Goal: Task Accomplishment & Management: Use online tool/utility

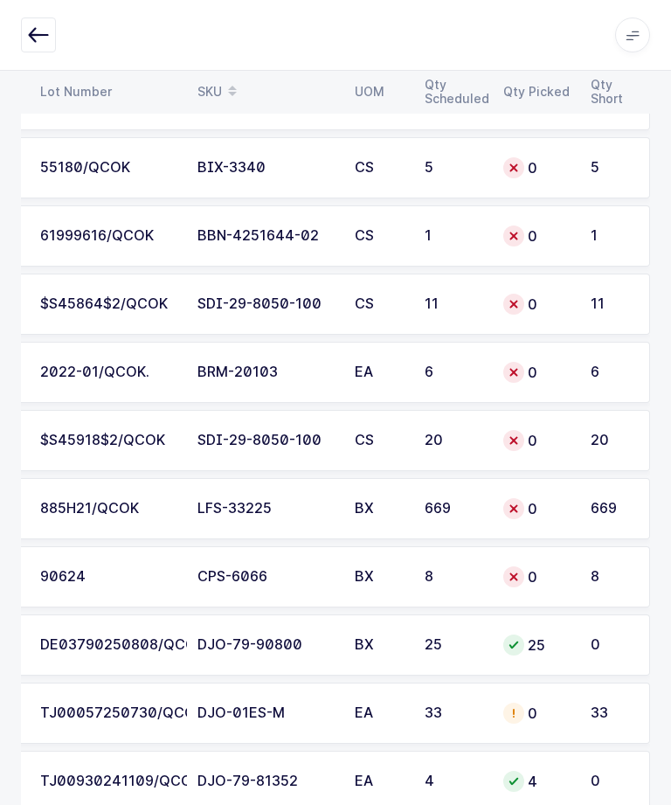
scroll to position [633, 0]
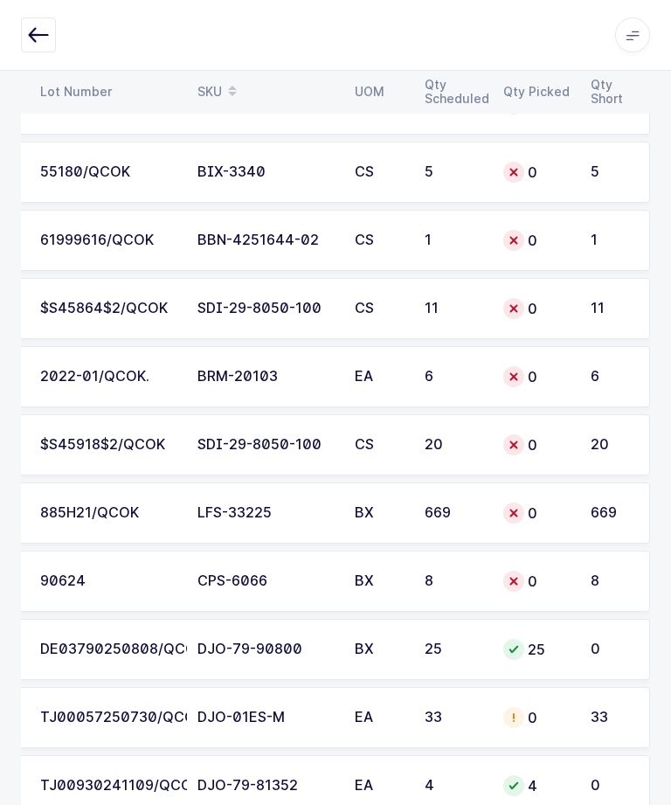
click at [62, 443] on div "$S45918$2/QCOK" at bounding box center [108, 445] width 136 height 16
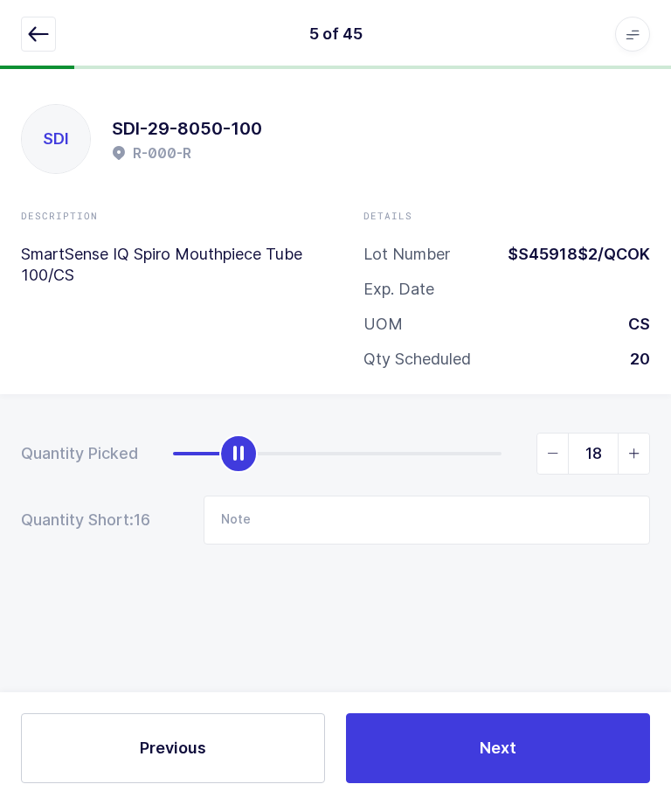
type input "20"
click at [548, 784] on button "Next" at bounding box center [498, 749] width 304 height 70
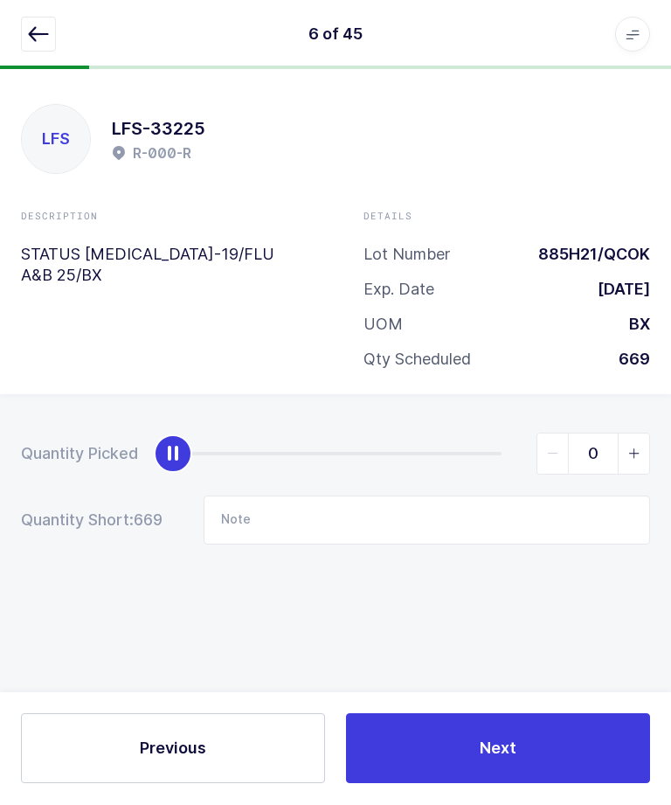
click at [31, 24] on icon "button" at bounding box center [38, 34] width 21 height 21
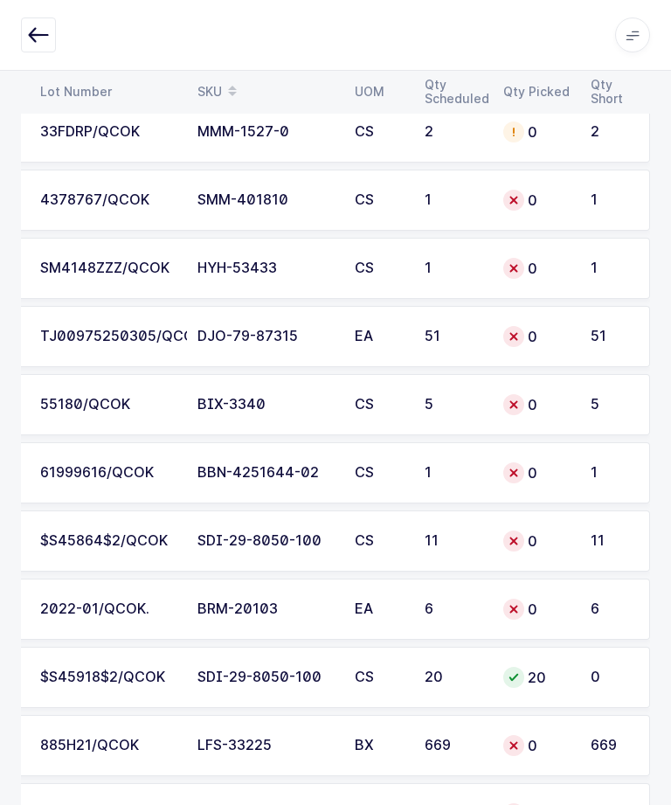
scroll to position [0, 236]
click at [582, 547] on td "11" at bounding box center [615, 541] width 70 height 61
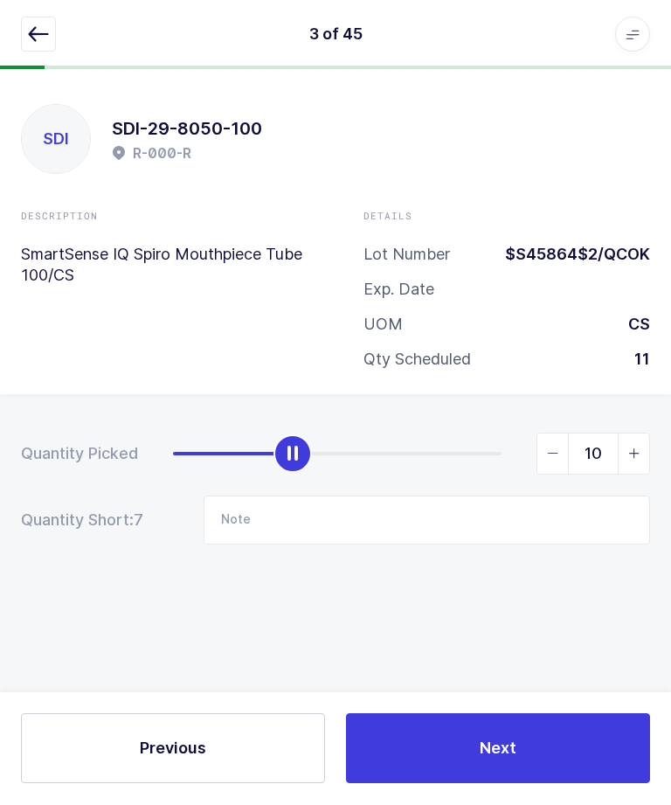
type input "11"
click at [546, 784] on button "Next" at bounding box center [498, 749] width 304 height 70
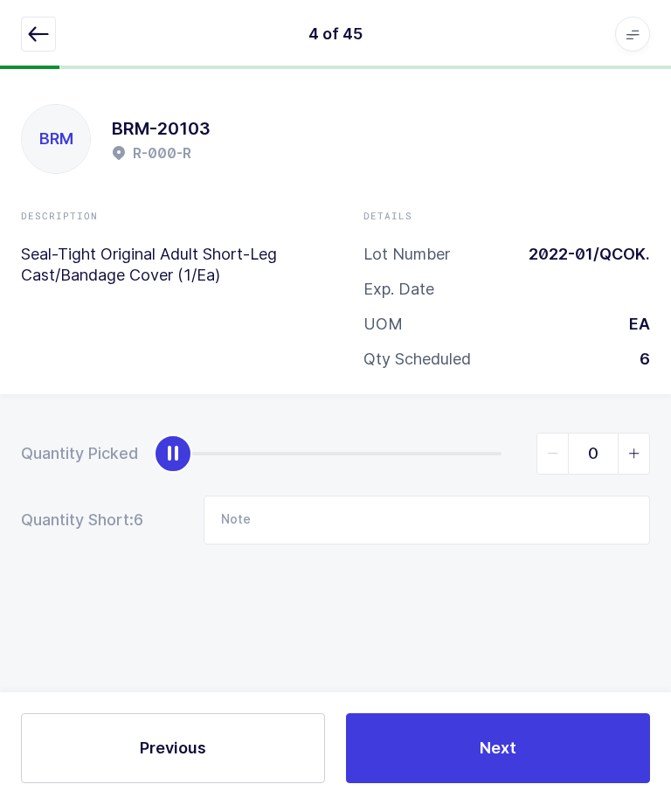
click at [22, 51] on button "button" at bounding box center [38, 34] width 35 height 35
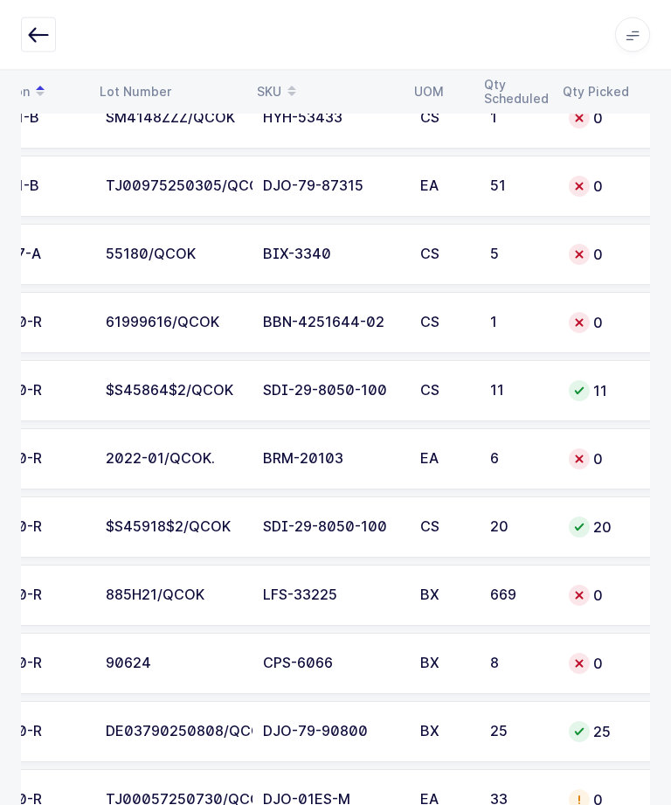
scroll to position [0, 149]
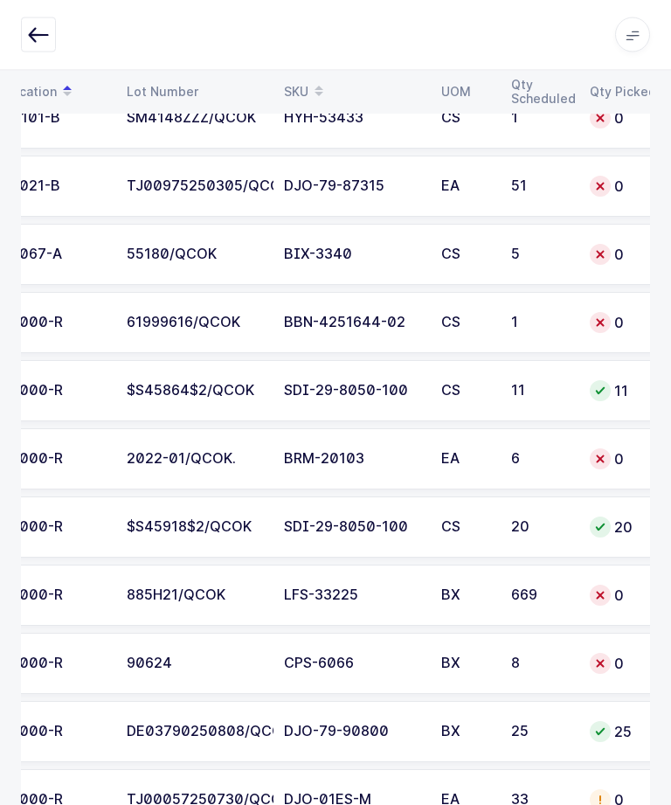
click at [524, 455] on div "6" at bounding box center [540, 460] width 58 height 16
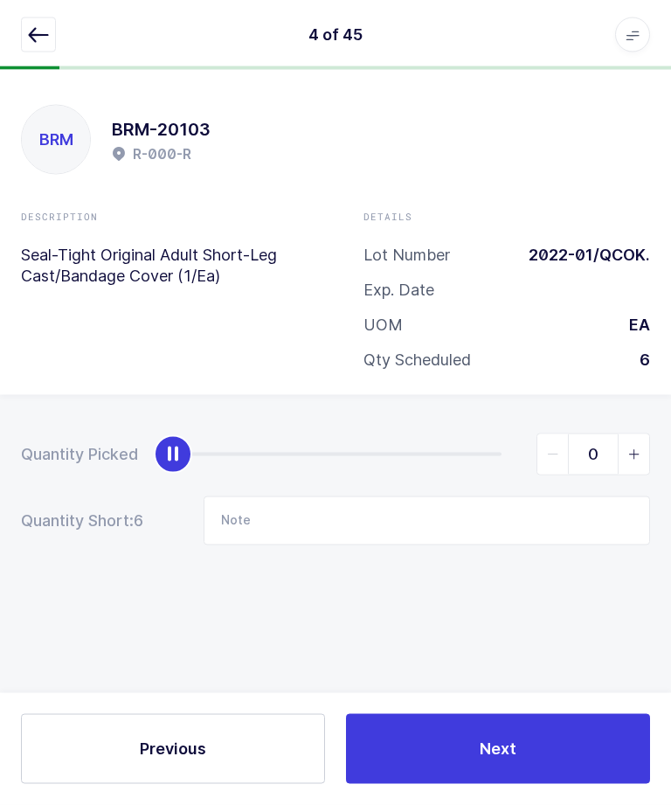
scroll to position [0, 0]
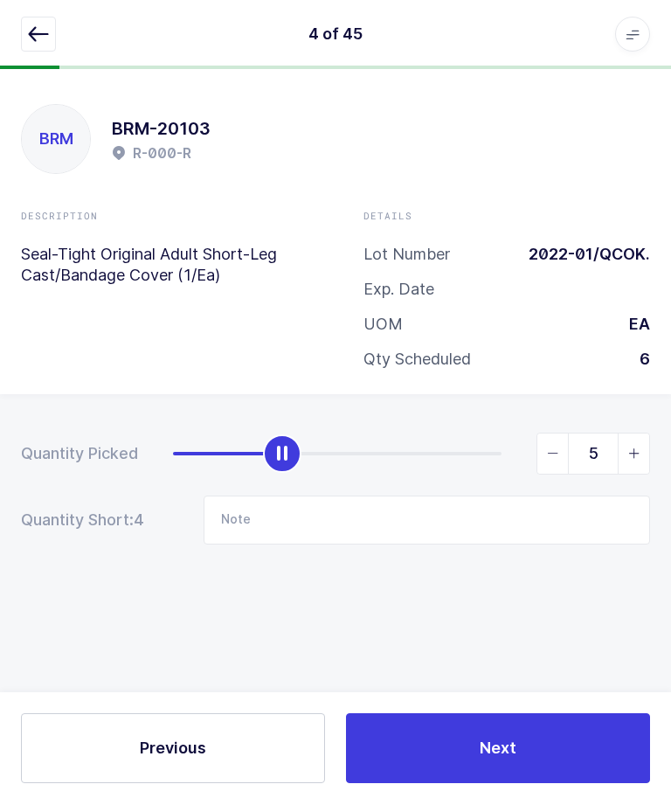
type input "6"
click at [528, 784] on button "Next" at bounding box center [498, 749] width 304 height 70
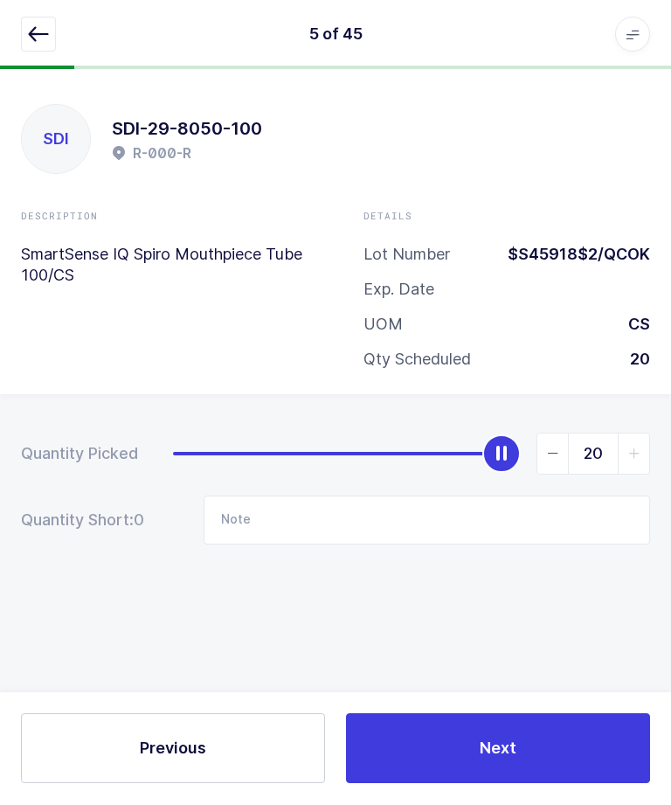
click at [52, 40] on button "button" at bounding box center [38, 34] width 35 height 35
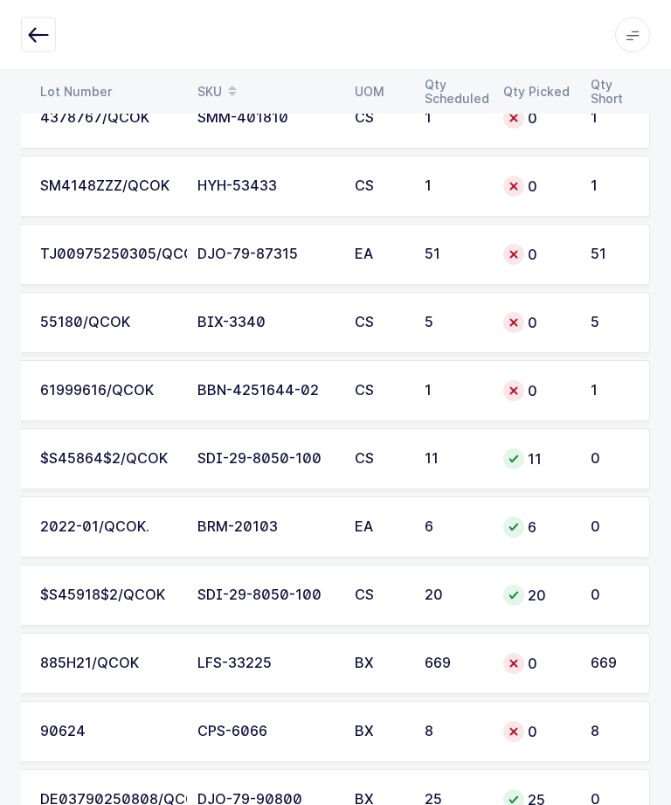
scroll to position [483, 0]
click at [129, 394] on div "61999616/QCOK" at bounding box center [108, 391] width 136 height 16
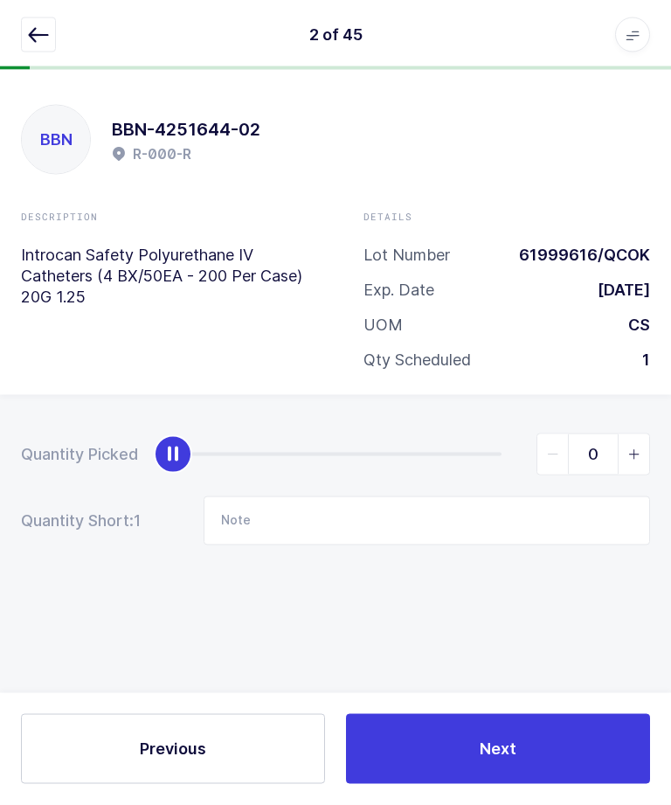
scroll to position [0, 0]
type input "1"
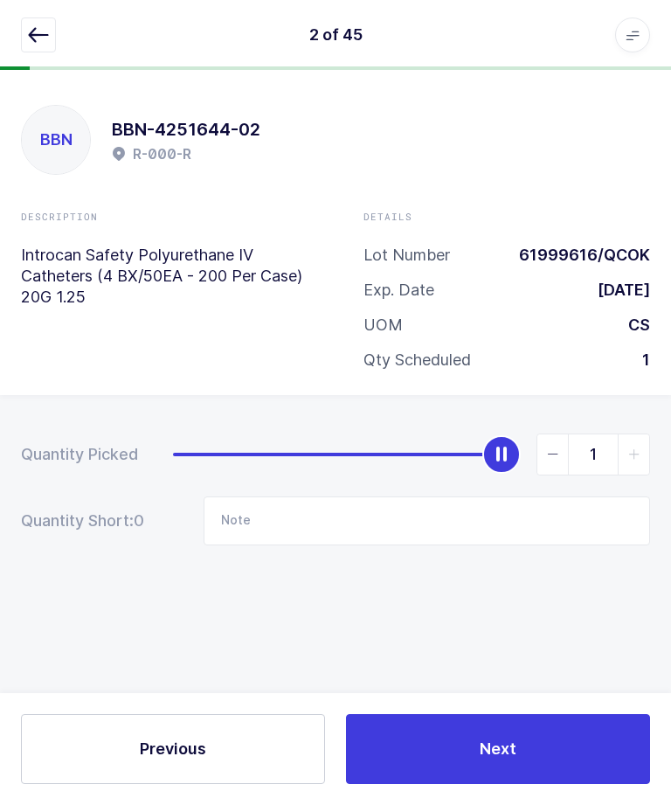
click at [529, 761] on div "Previous Next" at bounding box center [335, 749] width 671 height 112
click at [542, 784] on button "Next" at bounding box center [498, 749] width 304 height 70
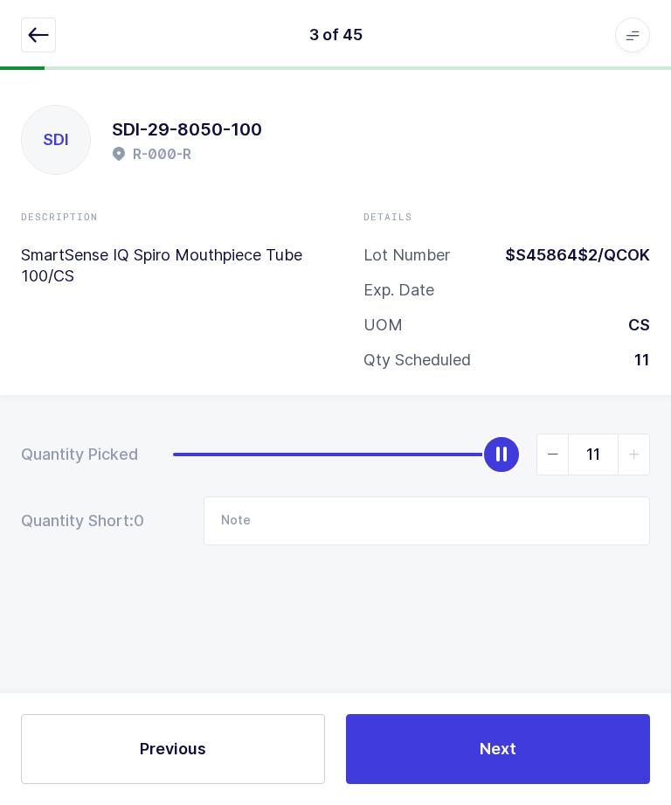
click at [47, 50] on button "button" at bounding box center [38, 34] width 35 height 35
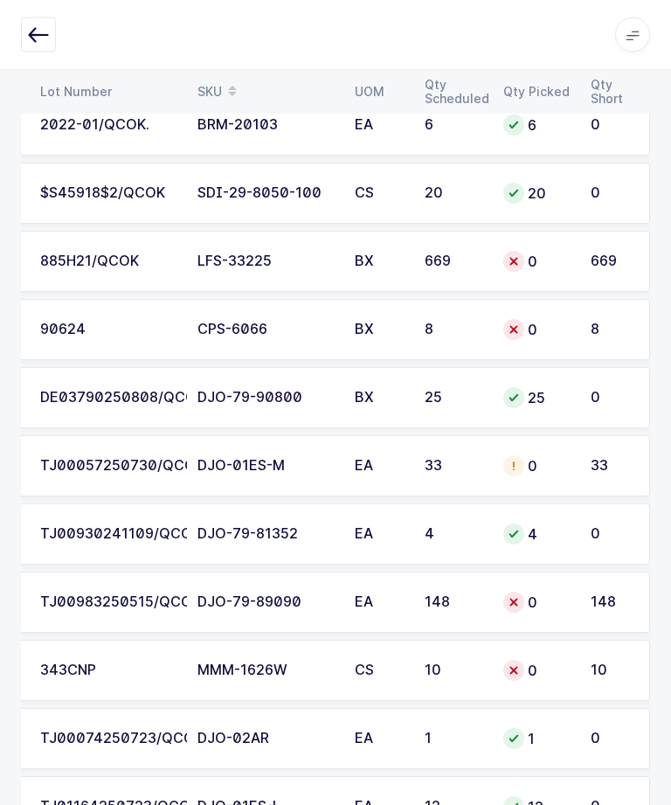
scroll to position [885, 0]
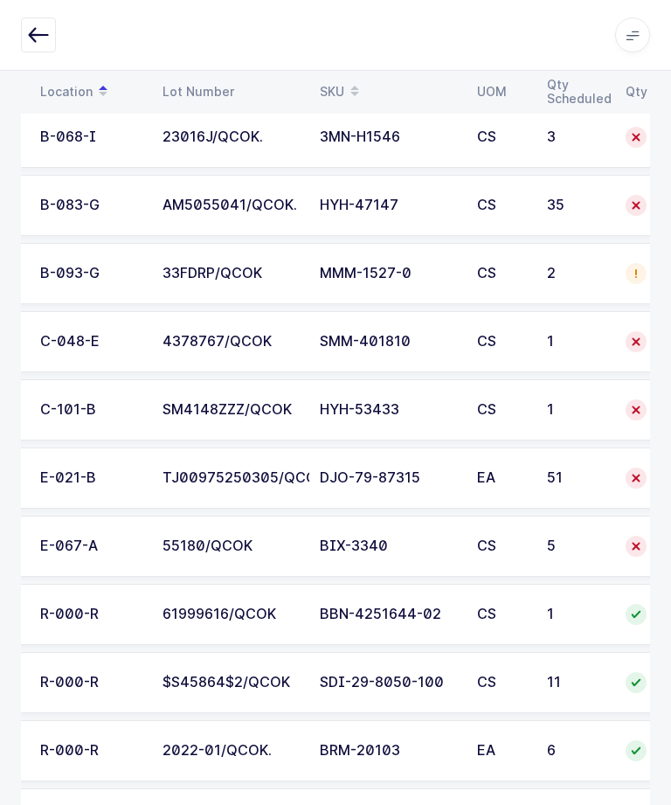
click at [571, 404] on div "1" at bounding box center [576, 410] width 58 height 16
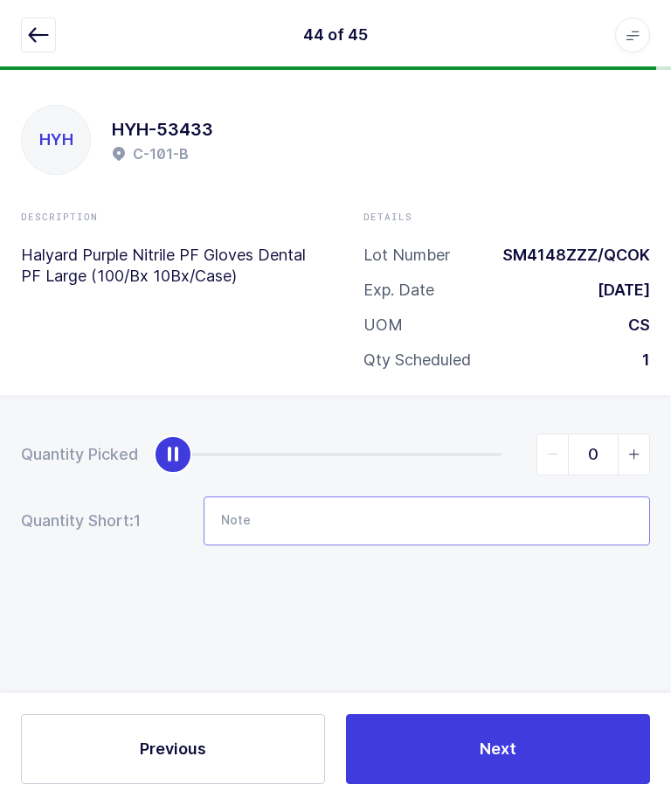
click at [468, 497] on input "Note" at bounding box center [427, 521] width 447 height 49
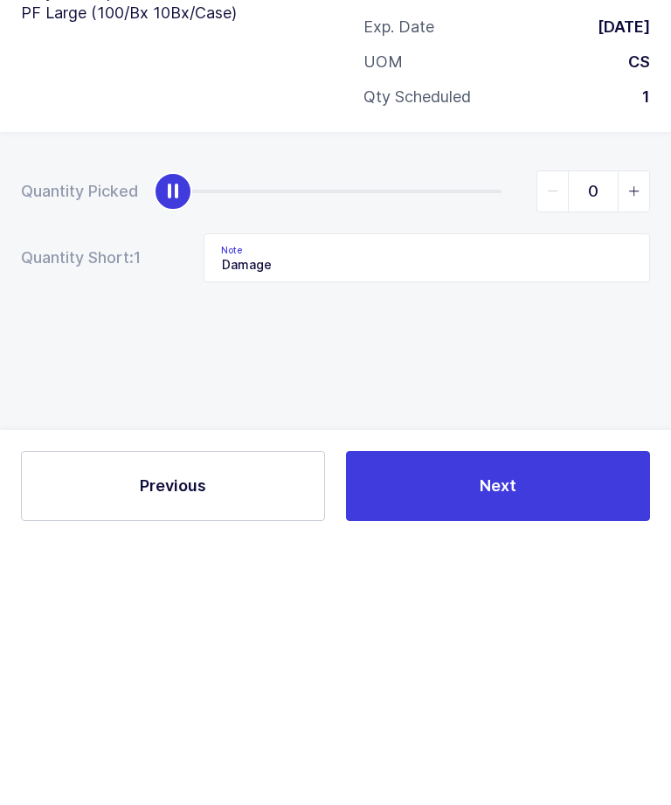
click at [619, 395] on div "Quantity Picked 0 Quantity Short: 1 Note Damage" at bounding box center [335, 550] width 671 height 311
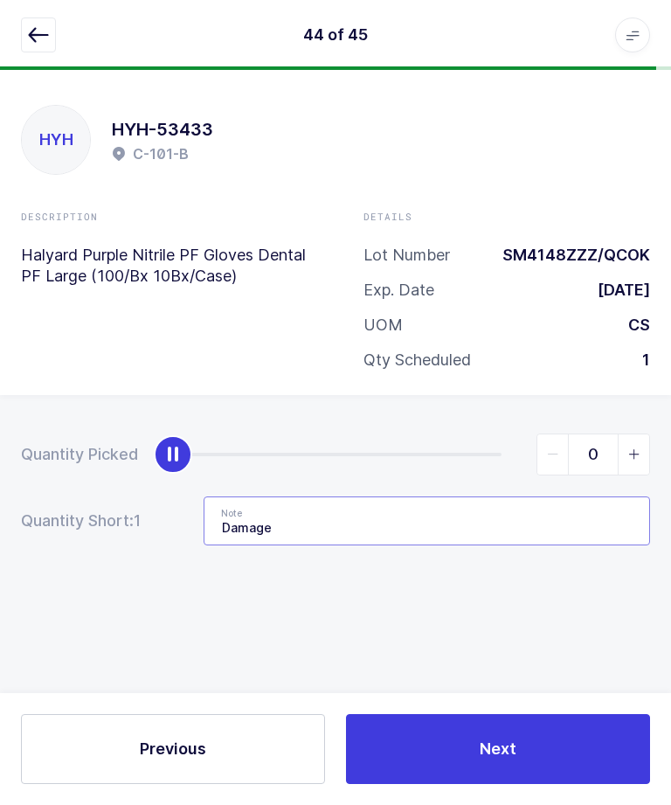
click at [479, 497] on input "Damage" at bounding box center [427, 521] width 447 height 49
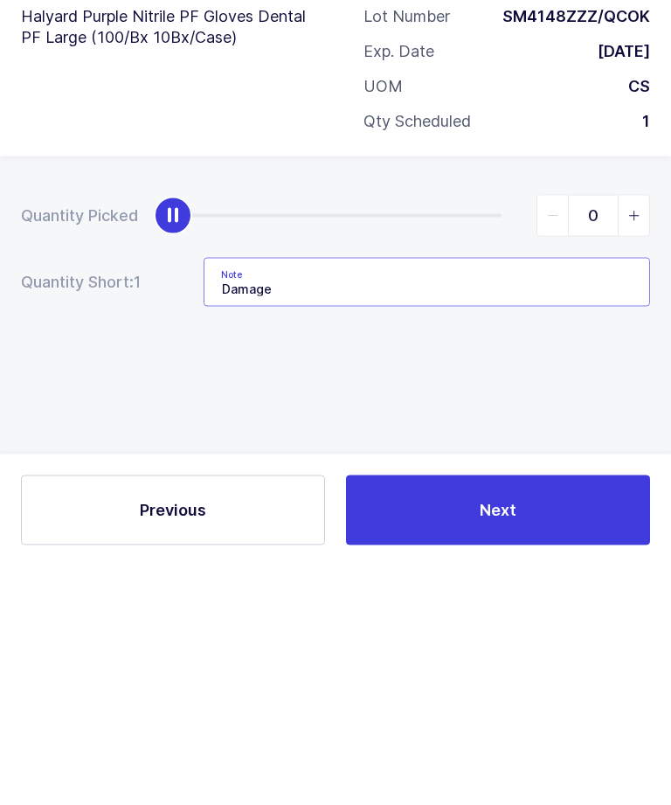
click at [561, 497] on input "Damage" at bounding box center [427, 521] width 447 height 49
type input "Damage / remove"
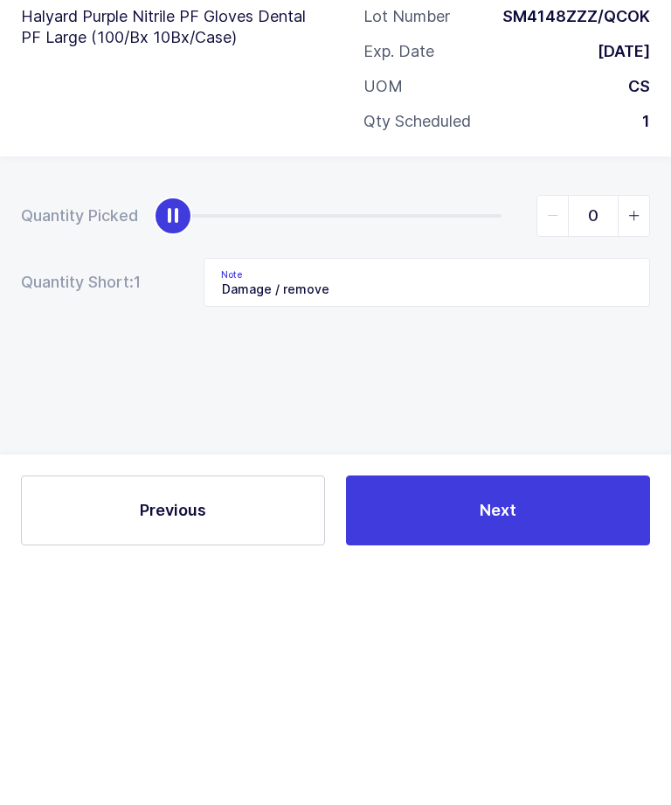
click at [601, 395] on div "Quantity Picked 0 Quantity Short: 1 Note Damage / remove" at bounding box center [335, 550] width 671 height 311
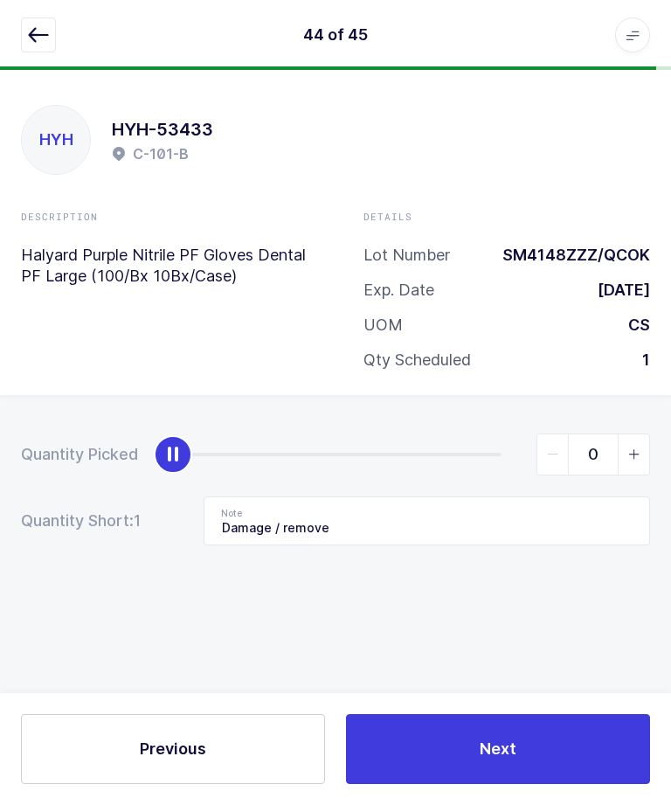
click at [552, 733] on button "Next" at bounding box center [498, 749] width 304 height 70
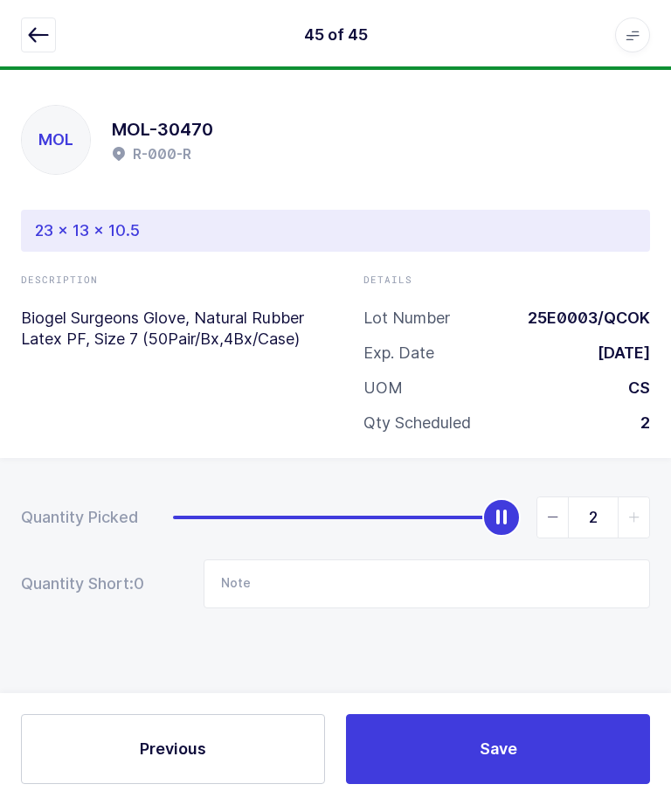
click at [42, 39] on icon "button" at bounding box center [38, 34] width 21 height 21
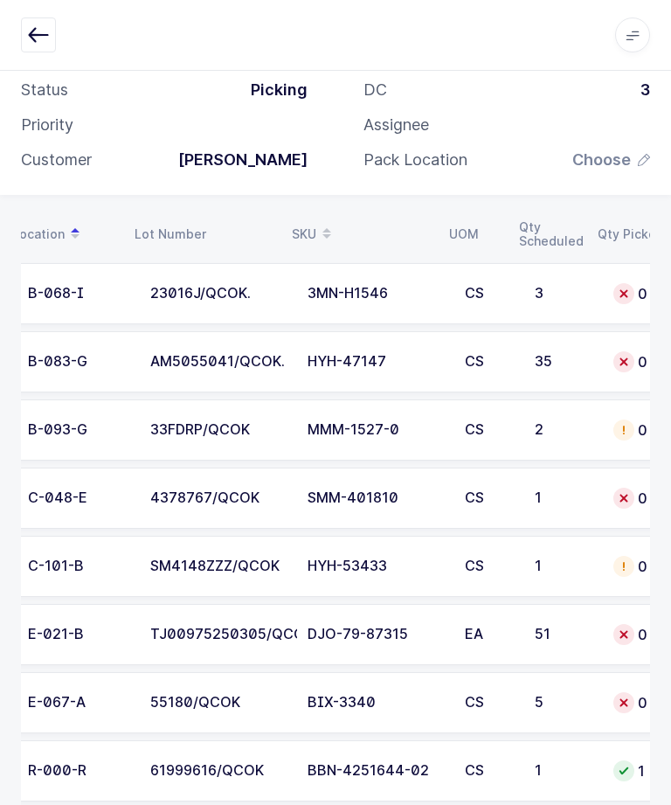
scroll to position [0, 81]
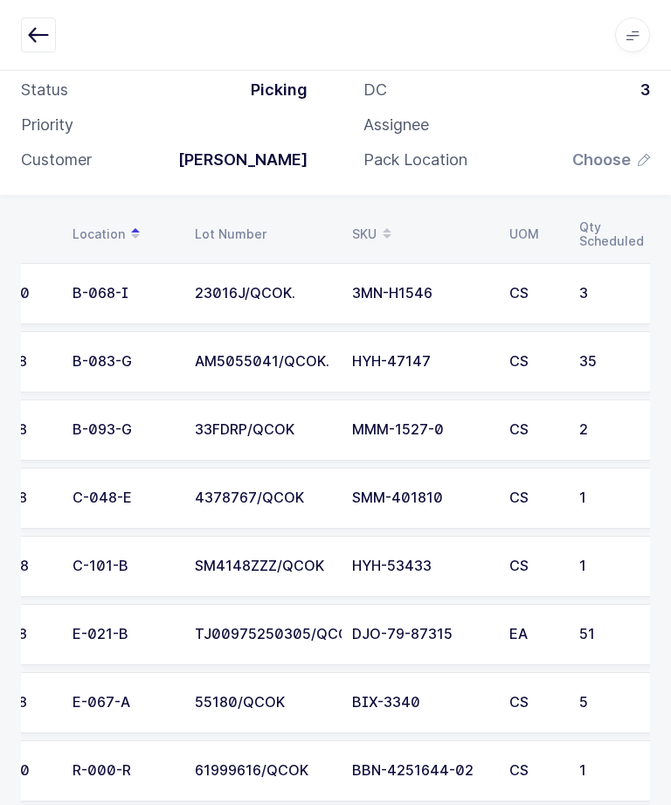
click at [204, 483] on td "4378767/QCOK" at bounding box center [262, 498] width 157 height 61
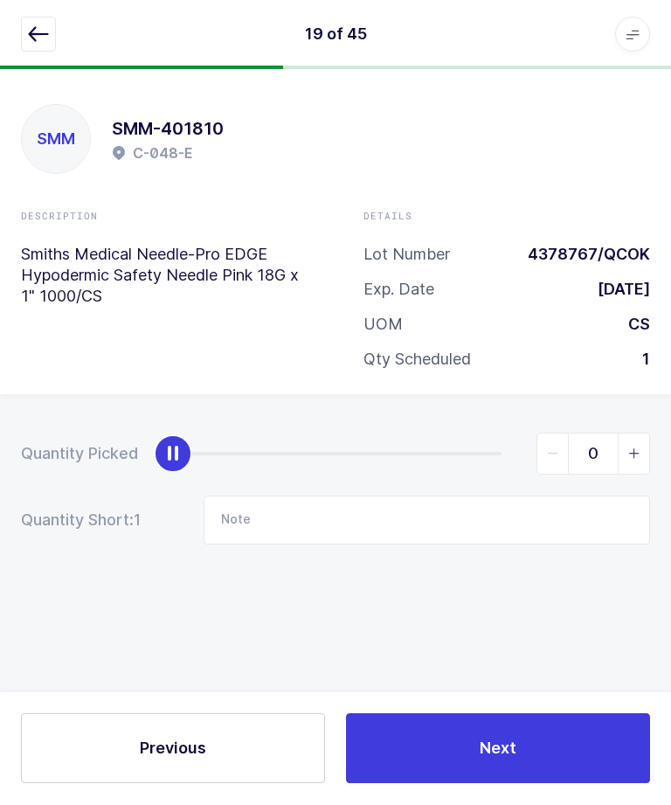
type input "1"
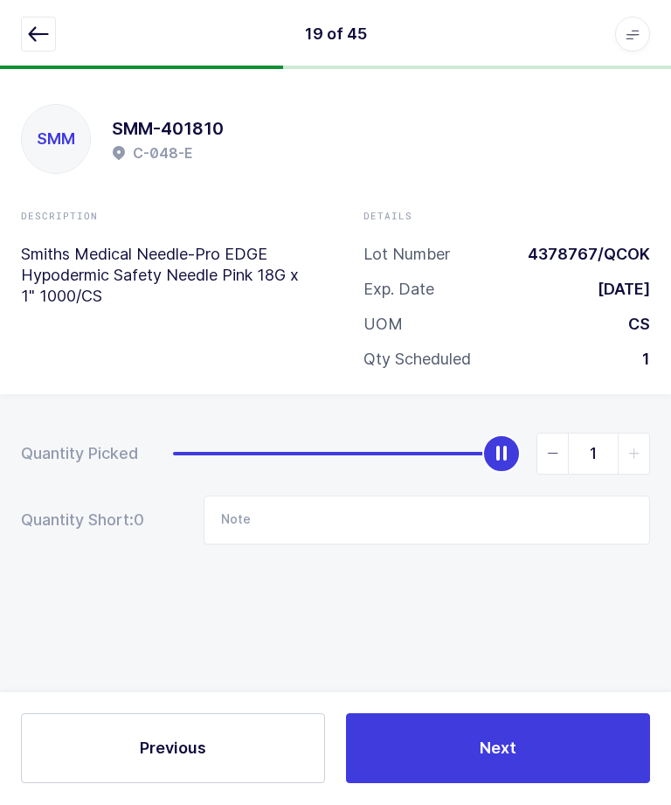
click at [550, 784] on button "Next" at bounding box center [498, 749] width 304 height 70
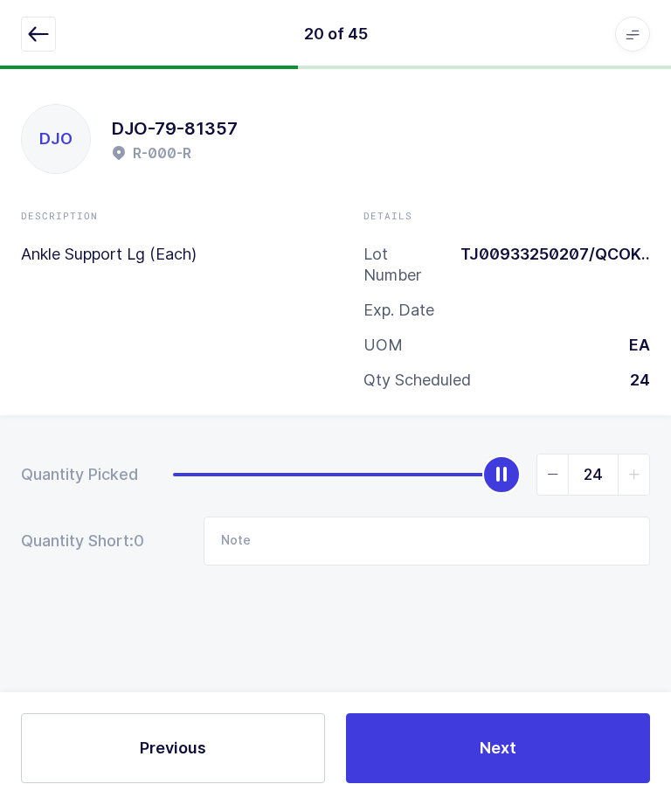
click at [41, 44] on icon "button" at bounding box center [38, 34] width 21 height 21
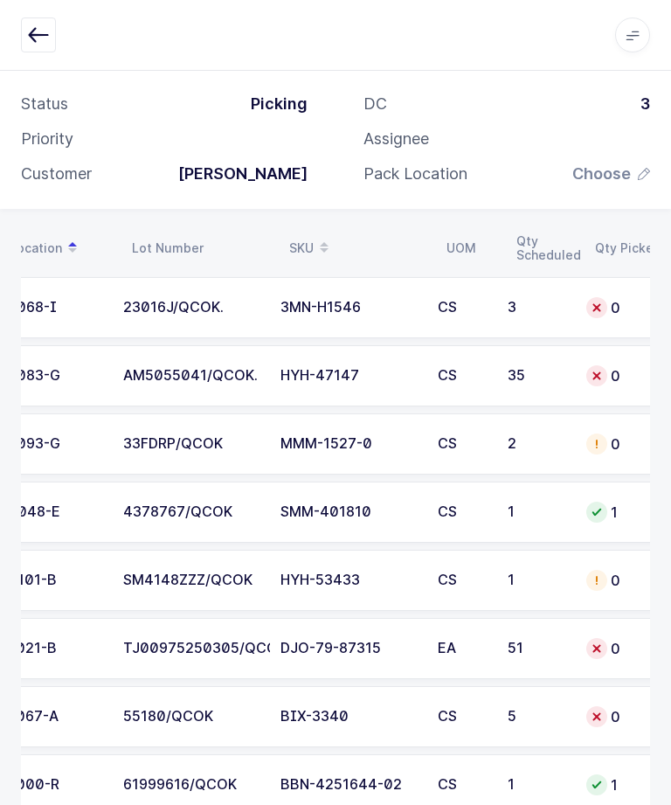
scroll to position [0, 159]
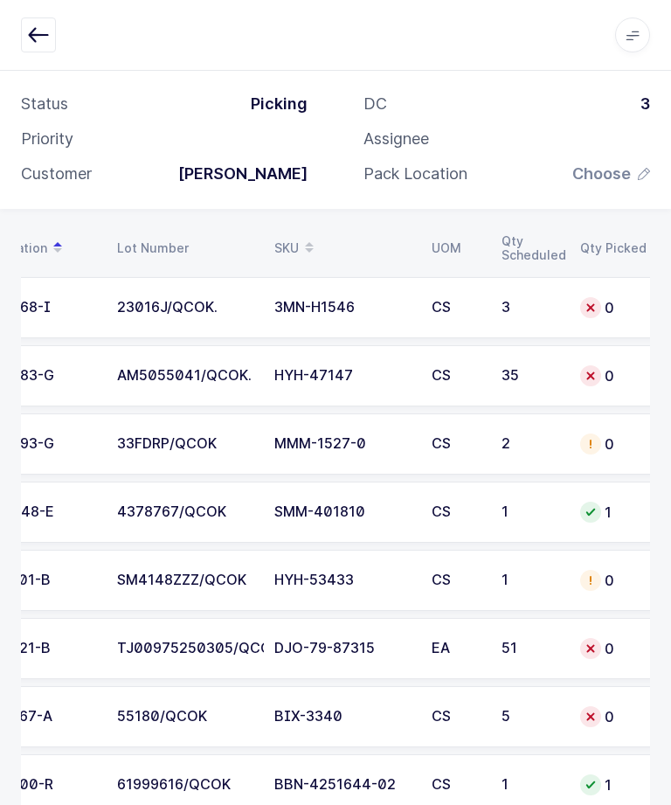
click at [285, 373] on div "HYH-47147" at bounding box center [343, 376] width 136 height 16
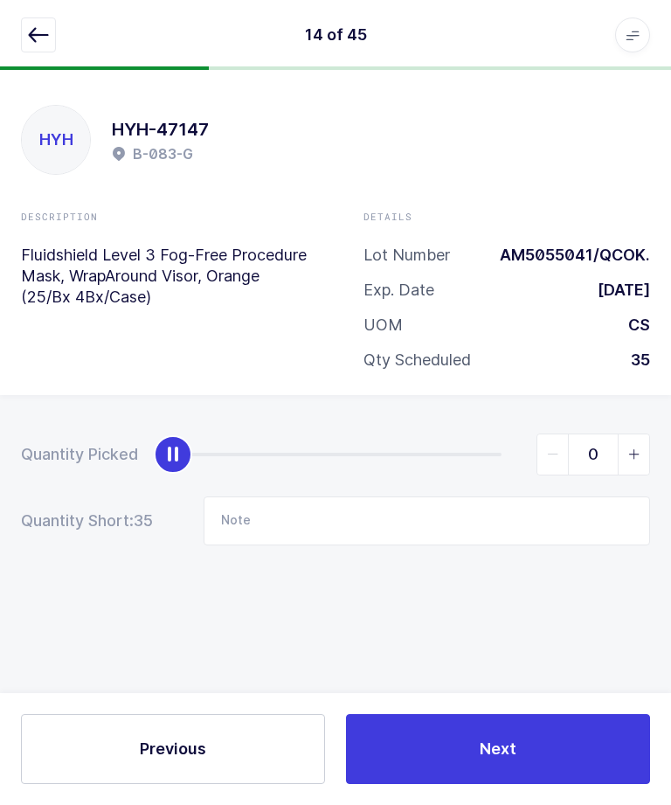
scroll to position [0, 0]
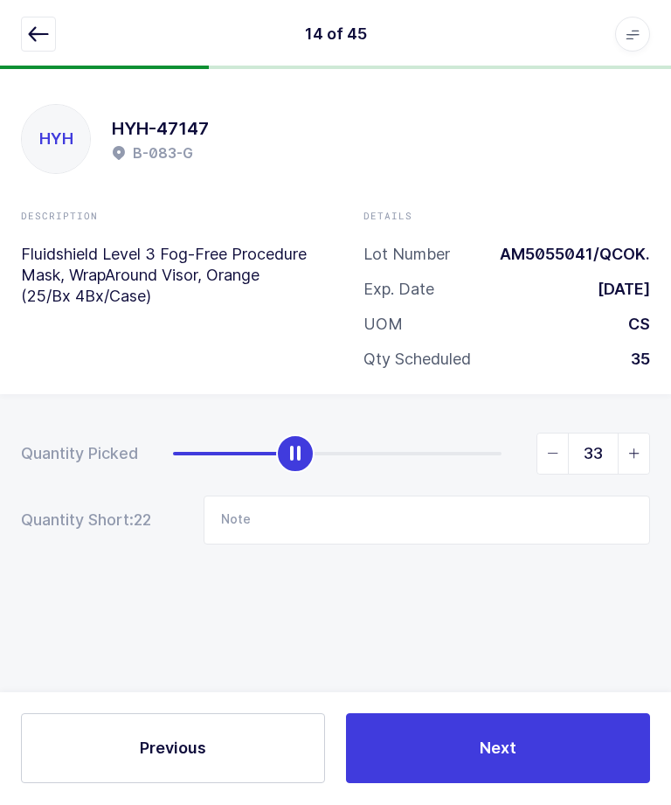
type input "35"
click at [549, 784] on button "Next" at bounding box center [498, 749] width 304 height 70
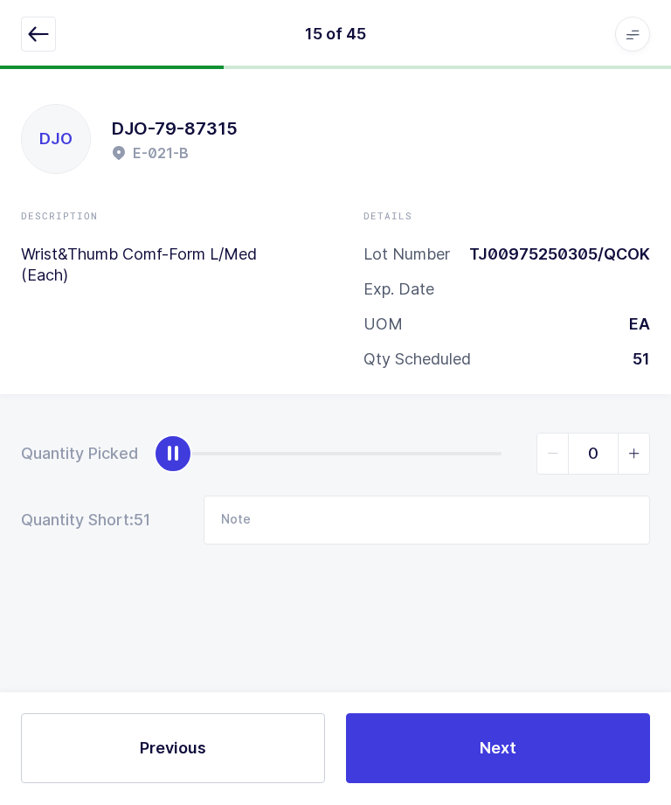
click at [49, 17] on button "button" at bounding box center [38, 34] width 35 height 35
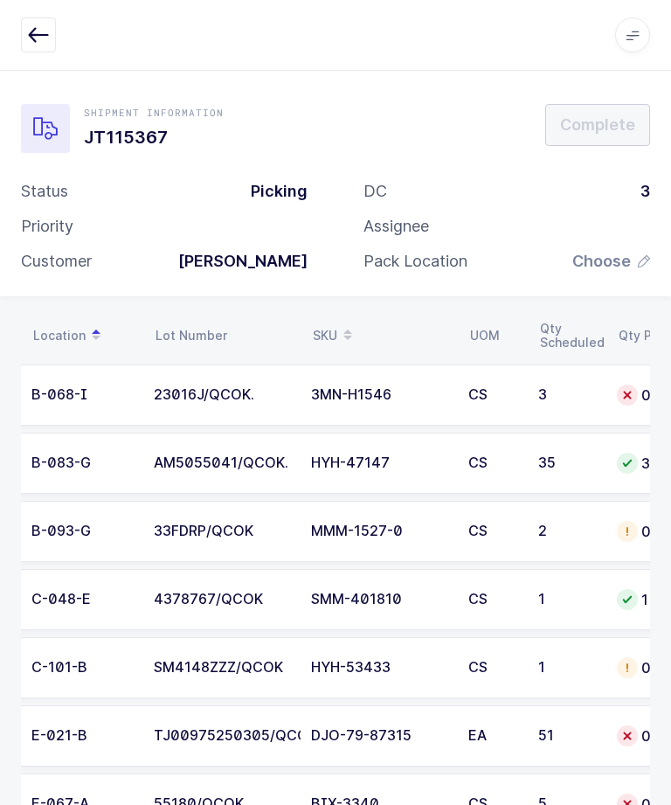
scroll to position [0, 122]
click at [490, 406] on td "CS" at bounding box center [493, 395] width 70 height 61
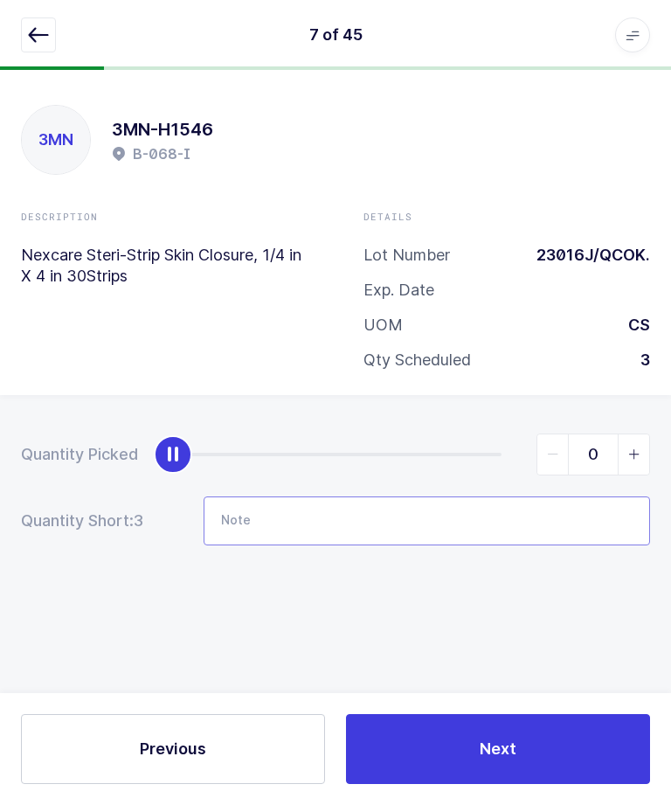
click at [490, 522] on input "Note" at bounding box center [427, 521] width 447 height 49
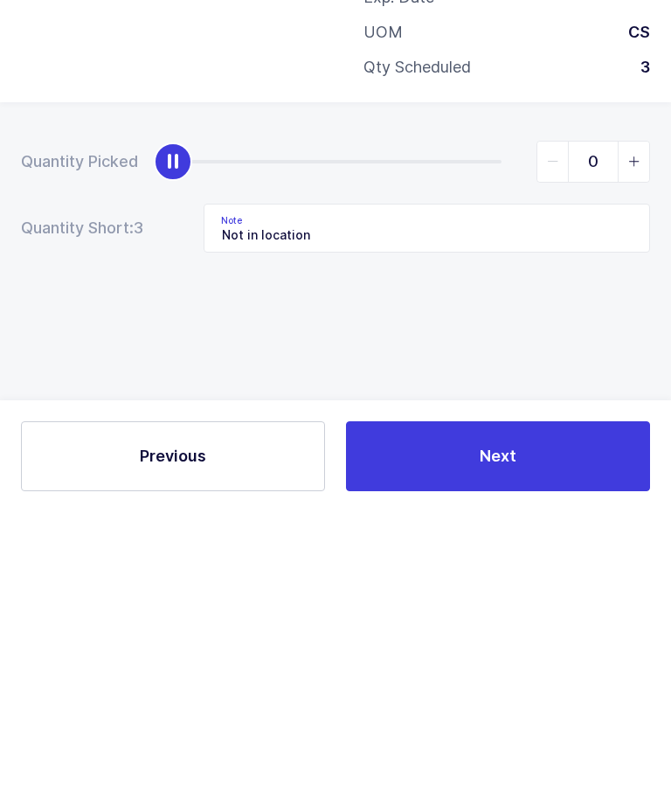
click at [580, 395] on div "Quantity Picked 0 Quantity Short: 3 Note Not in location" at bounding box center [335, 550] width 671 height 311
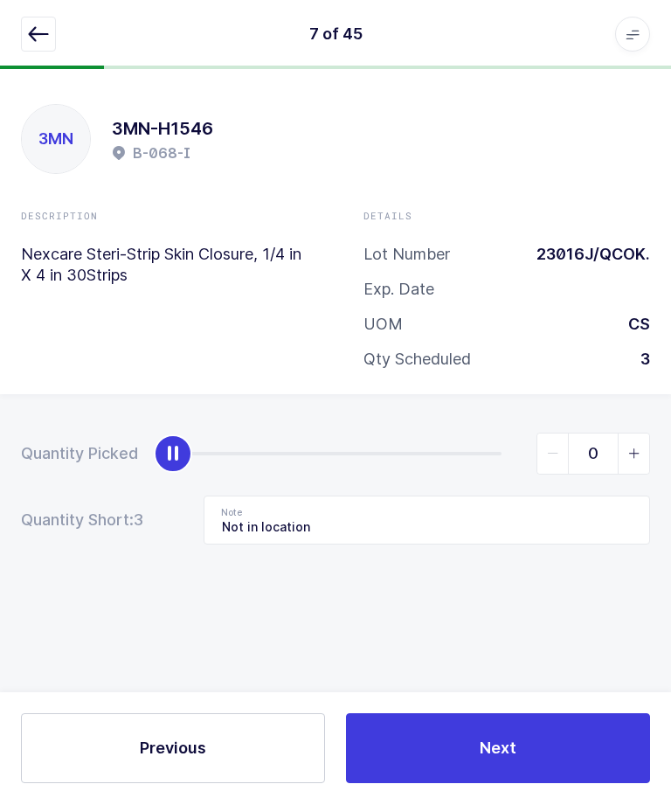
click at [542, 784] on button "Next" at bounding box center [498, 749] width 304 height 70
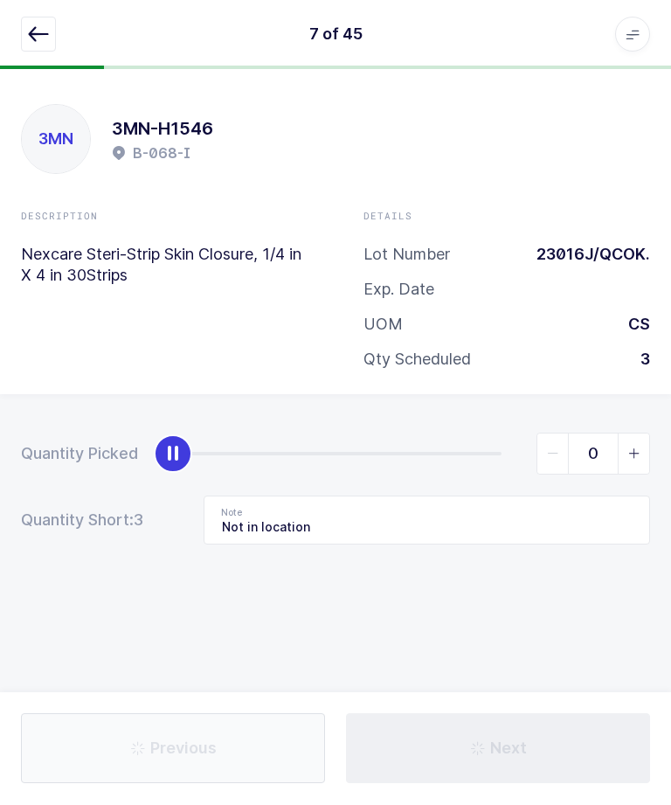
type input "8"
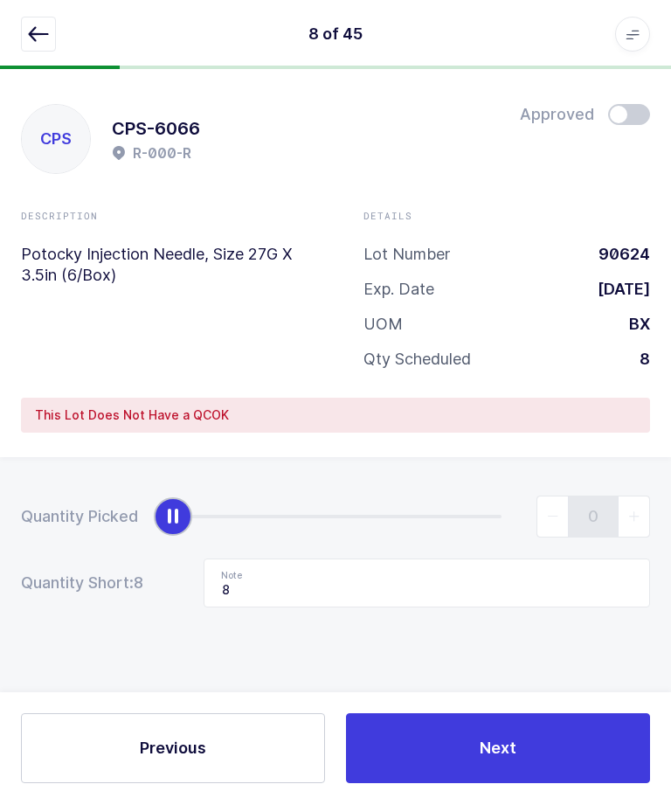
click at [31, 34] on icon "button" at bounding box center [38, 34] width 21 height 21
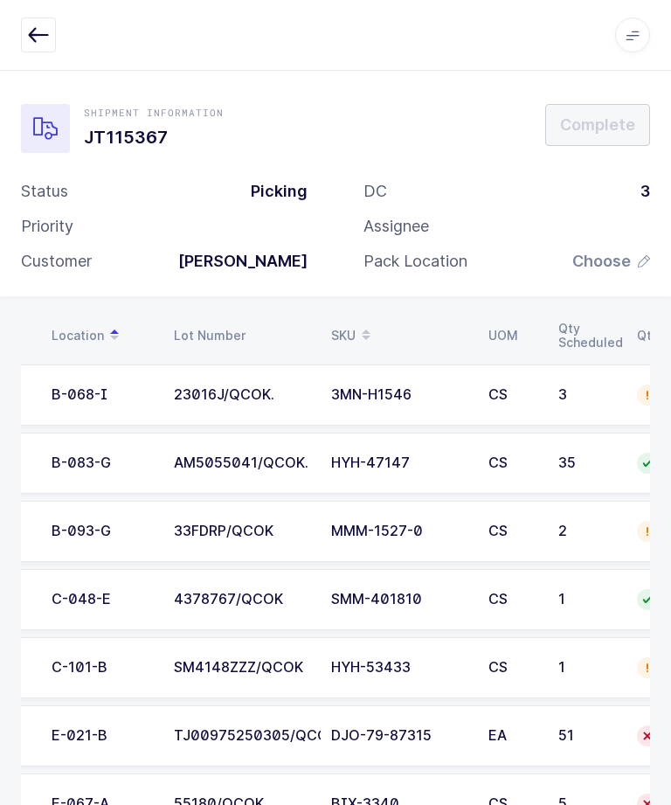
scroll to position [0, 87]
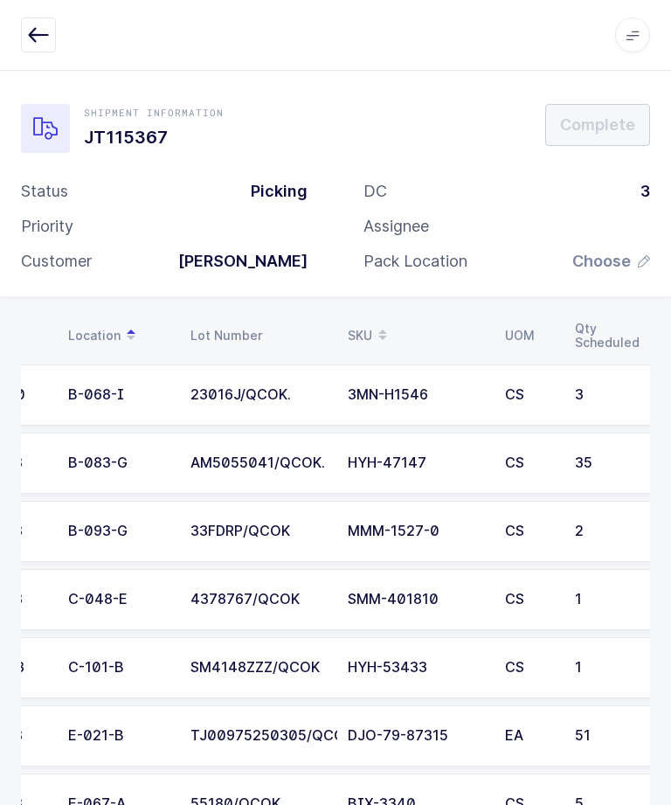
click at [191, 518] on td "33FDRP/QCOK" at bounding box center [258, 531] width 157 height 61
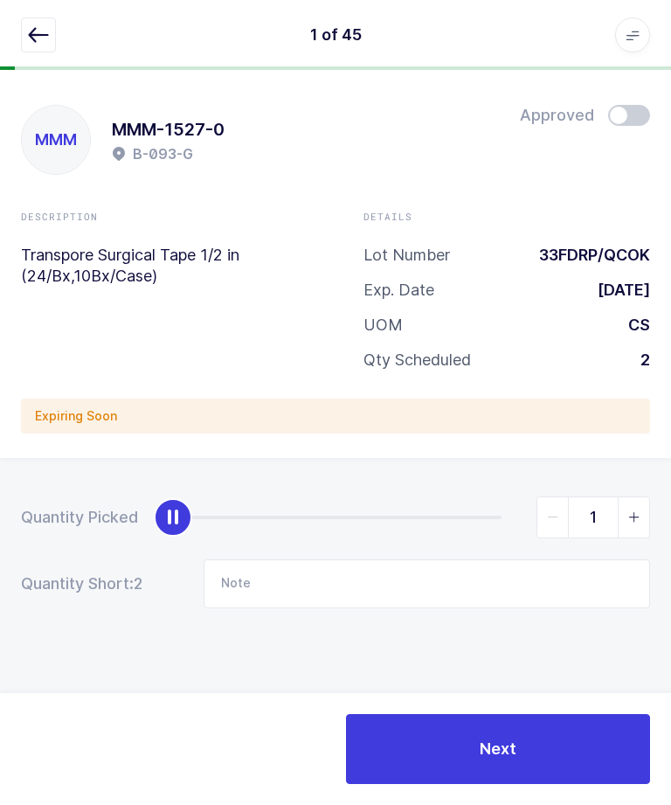
type input "2"
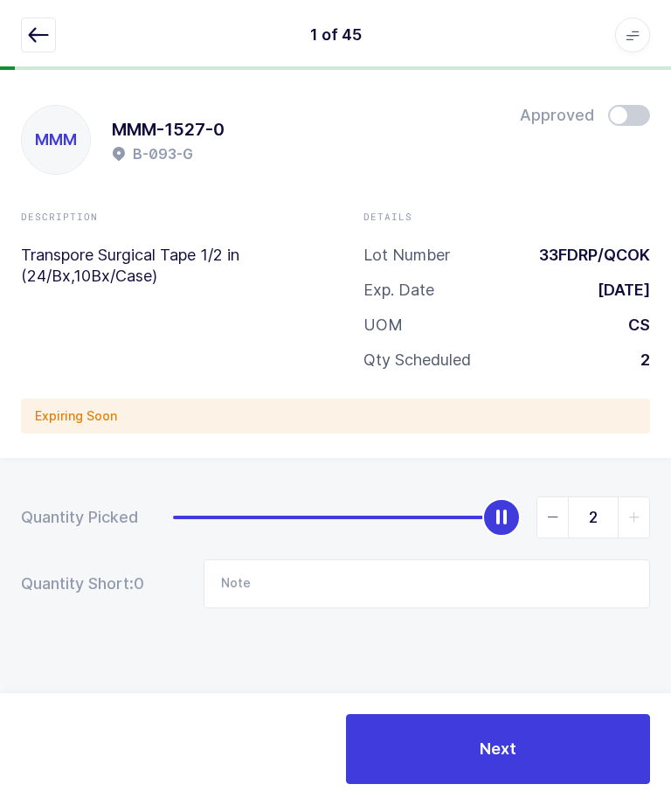
click at [542, 784] on button "Next" at bounding box center [498, 749] width 304 height 70
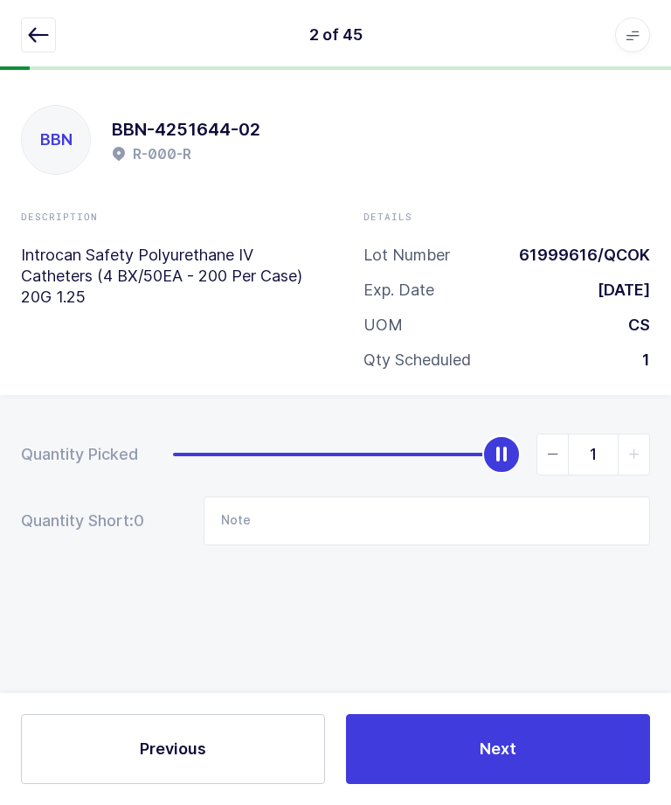
click at [40, 43] on icon "button" at bounding box center [38, 34] width 21 height 21
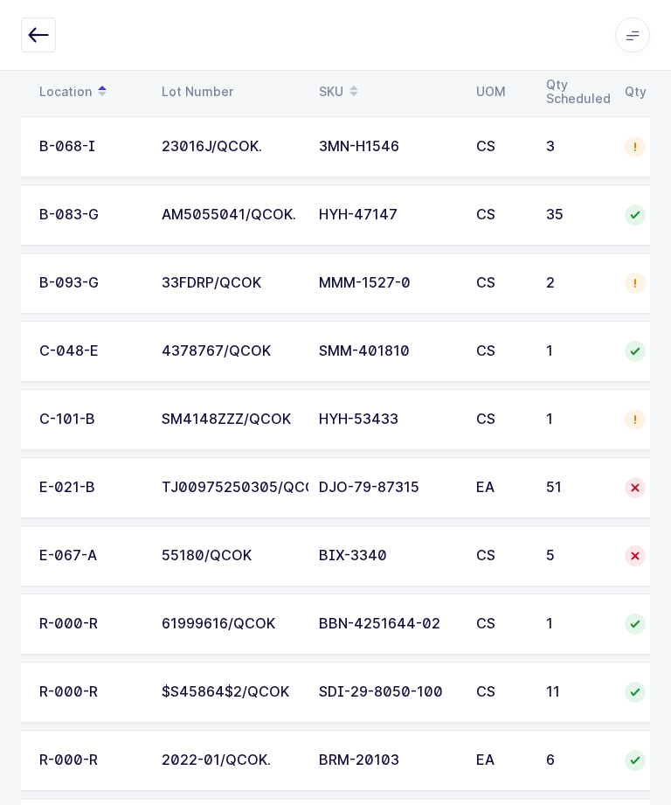
scroll to position [0, 116]
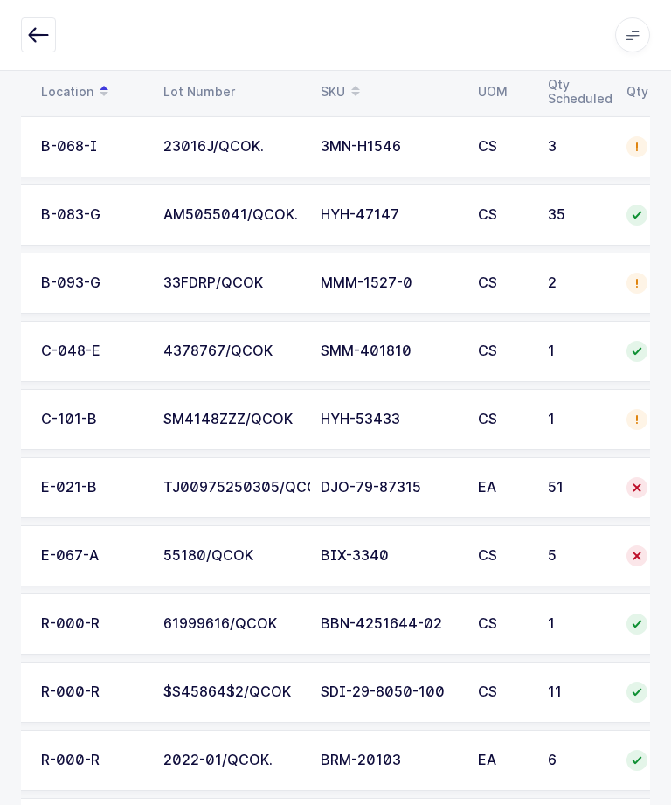
click at [493, 553] on div "CS" at bounding box center [502, 556] width 49 height 16
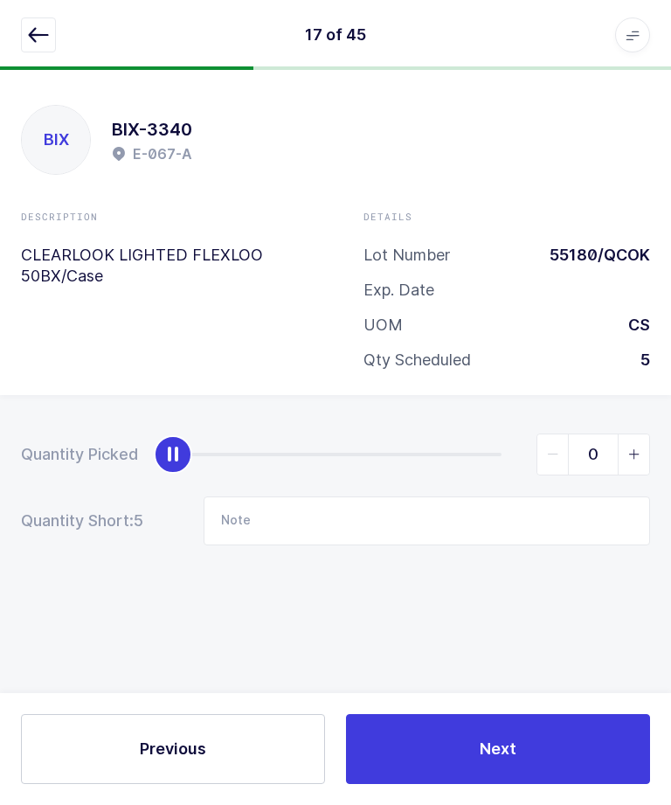
scroll to position [0, 0]
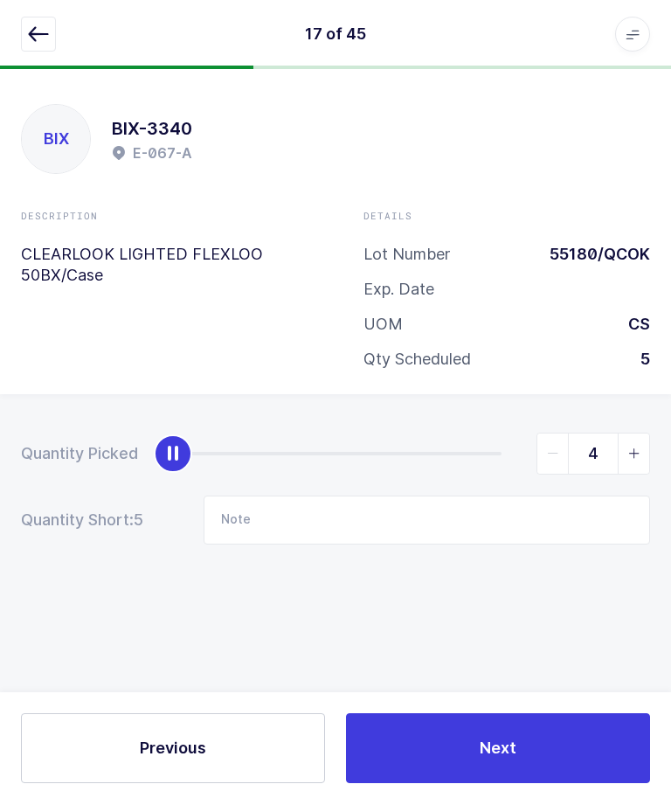
type input "5"
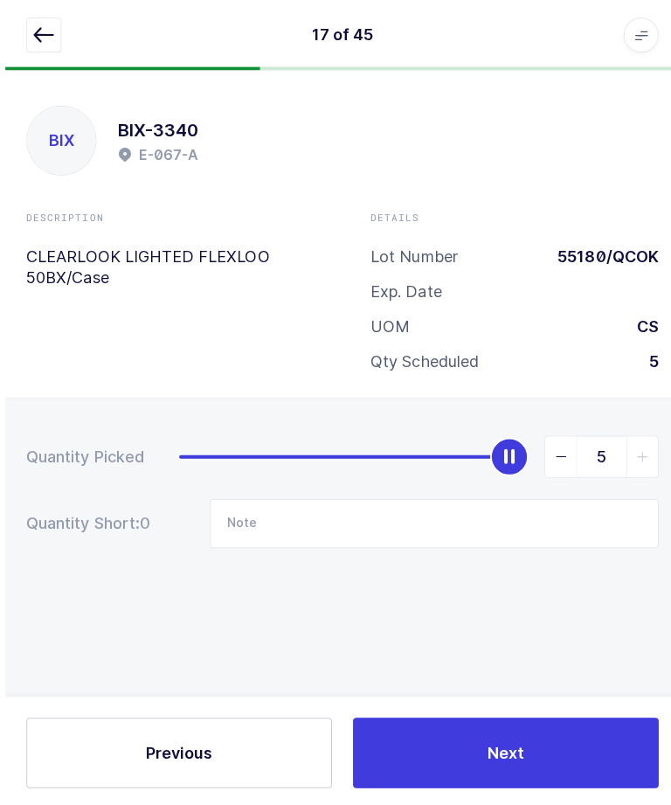
scroll to position [4, 0]
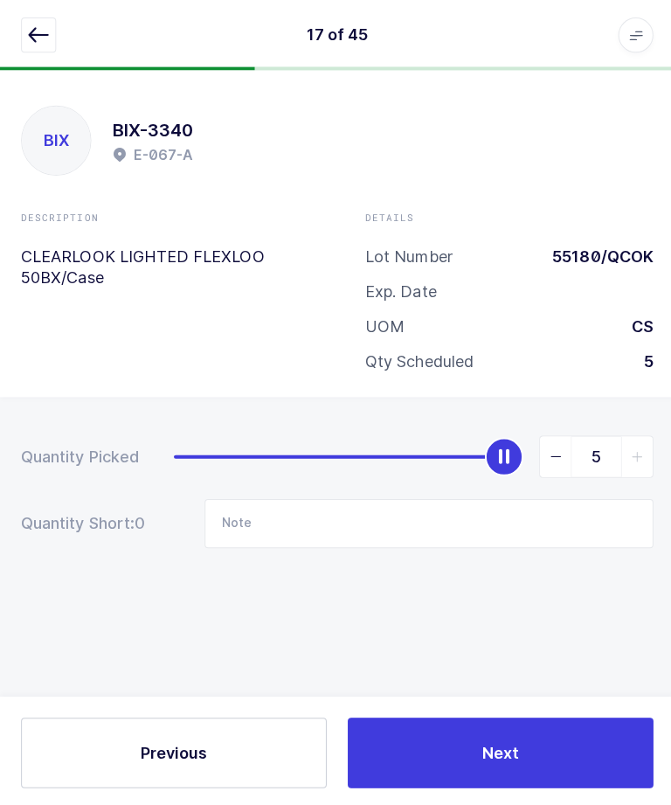
click at [548, 784] on button "Next" at bounding box center [498, 749] width 304 height 70
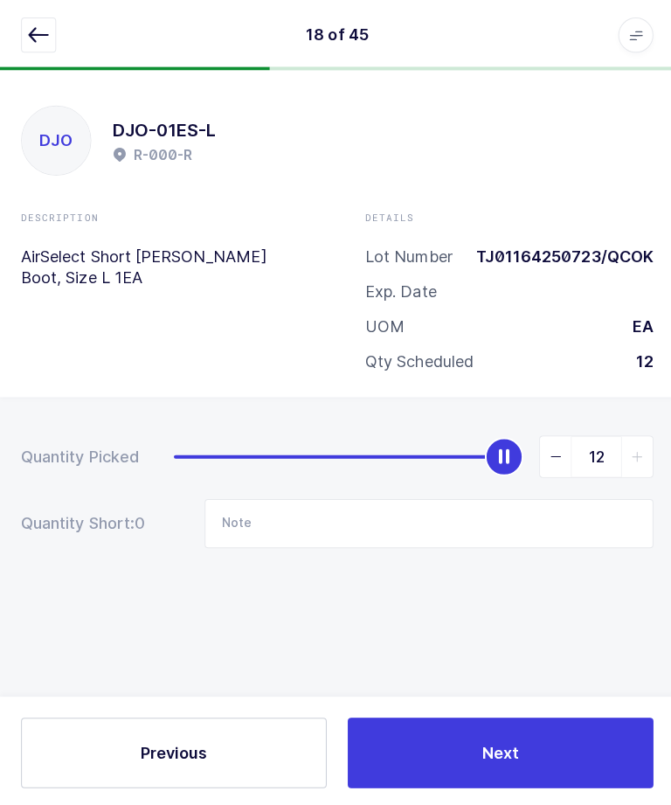
click at [38, 48] on button "button" at bounding box center [38, 34] width 35 height 35
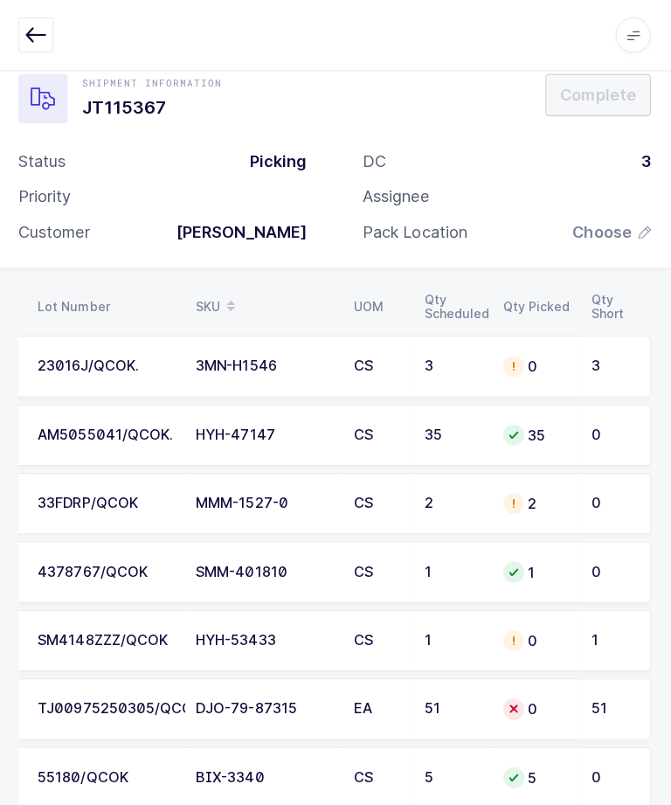
scroll to position [0, 0]
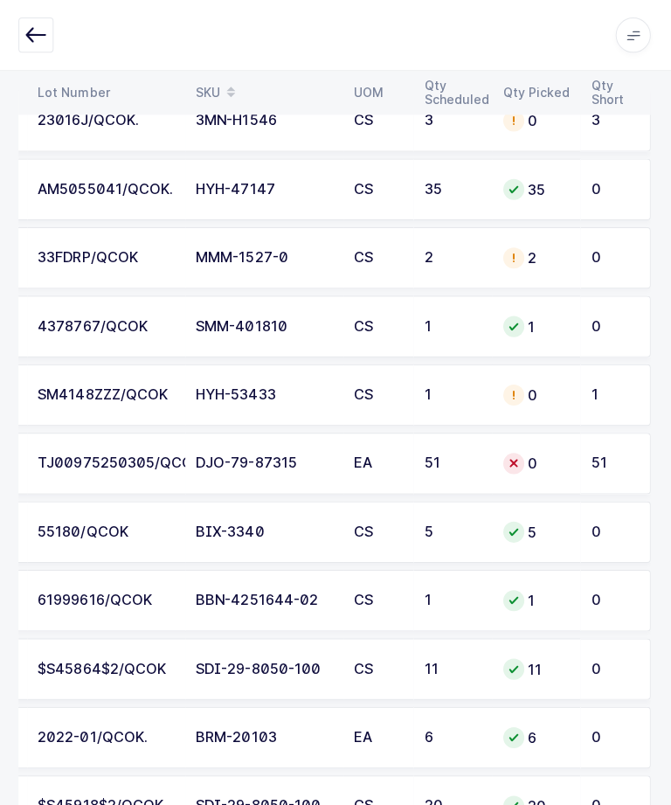
click at [221, 467] on td "DJO-79-87315" at bounding box center [265, 461] width 157 height 61
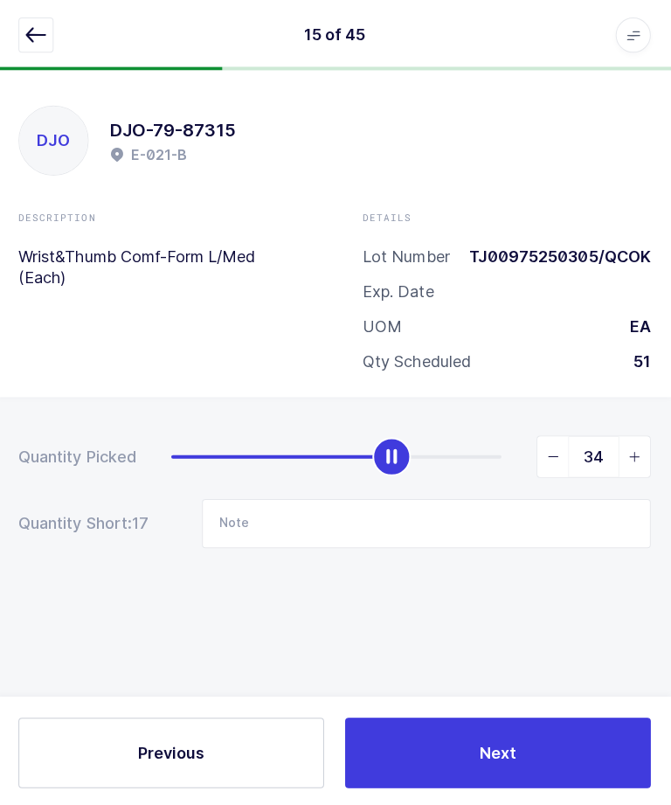
type input "35"
click at [540, 784] on button "Next" at bounding box center [498, 749] width 304 height 70
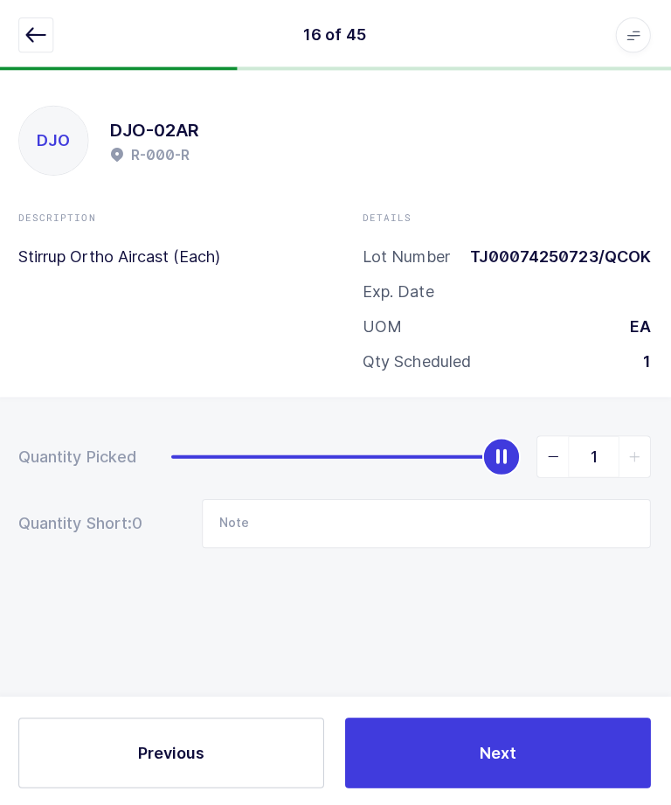
click at [33, 47] on button "button" at bounding box center [38, 34] width 35 height 35
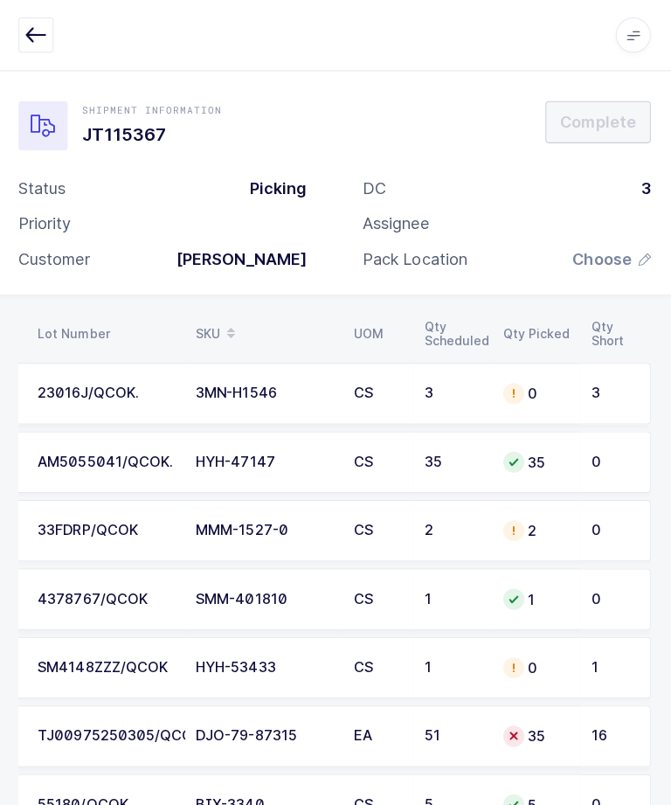
scroll to position [0, 236]
click at [569, 723] on td "35" at bounding box center [536, 732] width 87 height 61
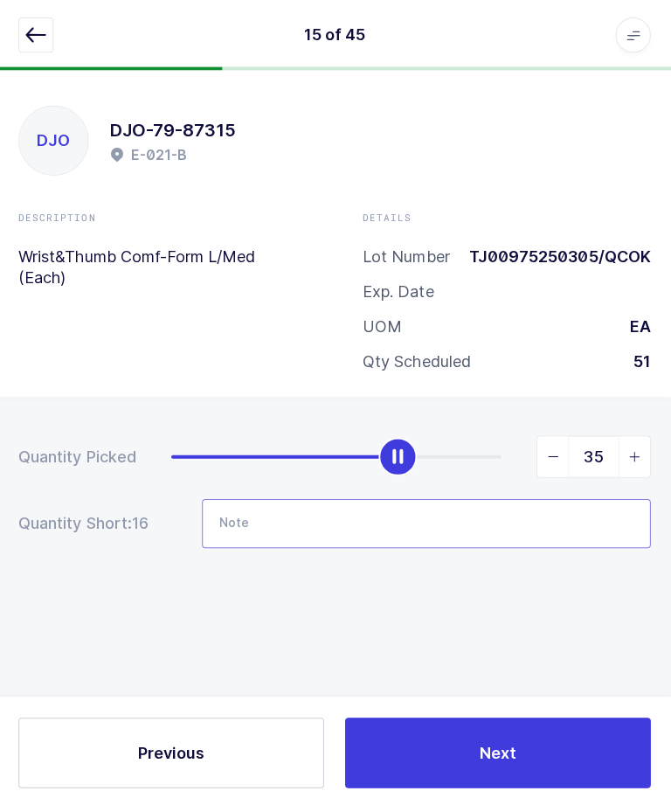
click at [483, 518] on input "Note" at bounding box center [427, 521] width 447 height 49
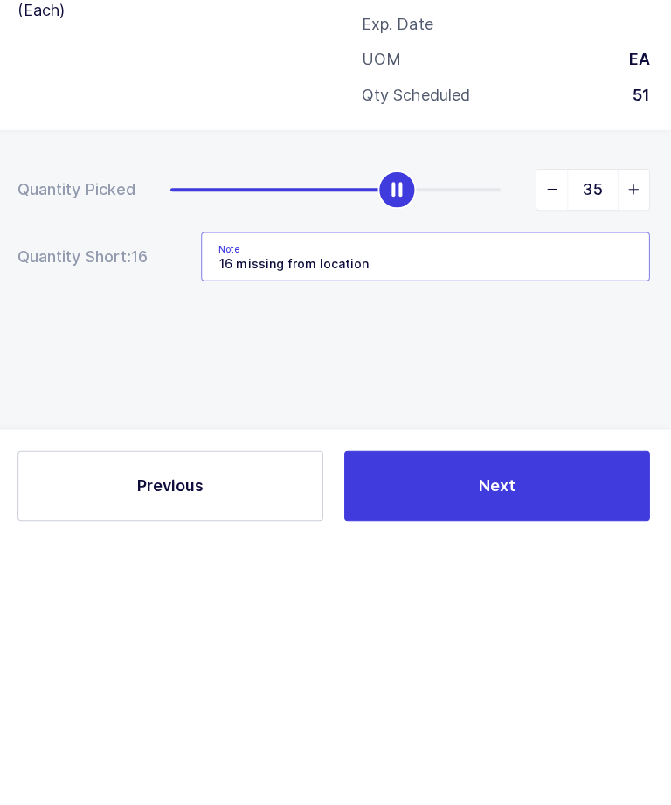
type input "16 missing from location"
click at [61, 395] on div "Quantity Picked 35 Quantity Short: 16 Note 16 missing from location" at bounding box center [335, 550] width 671 height 311
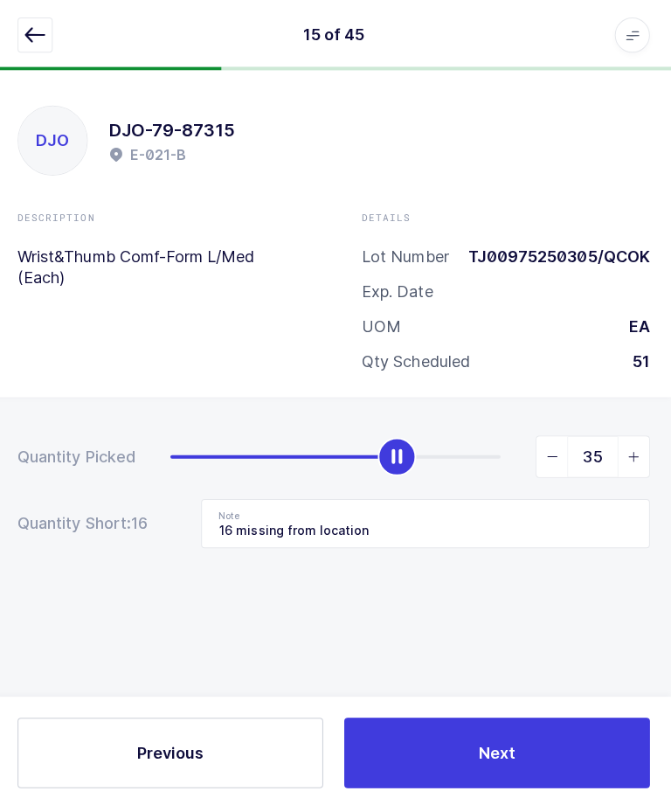
click at [541, 784] on button "Next" at bounding box center [498, 749] width 304 height 70
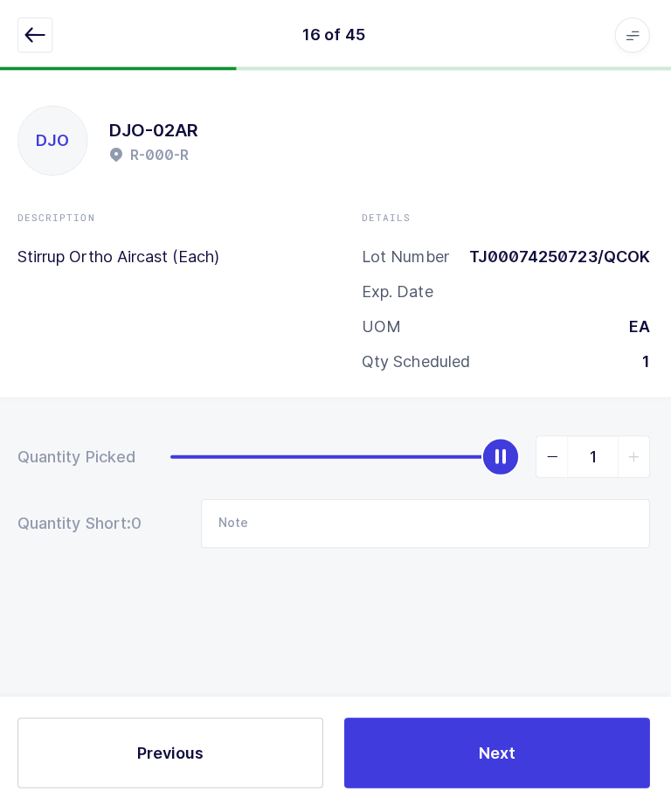
click at [31, 29] on icon "button" at bounding box center [38, 34] width 21 height 21
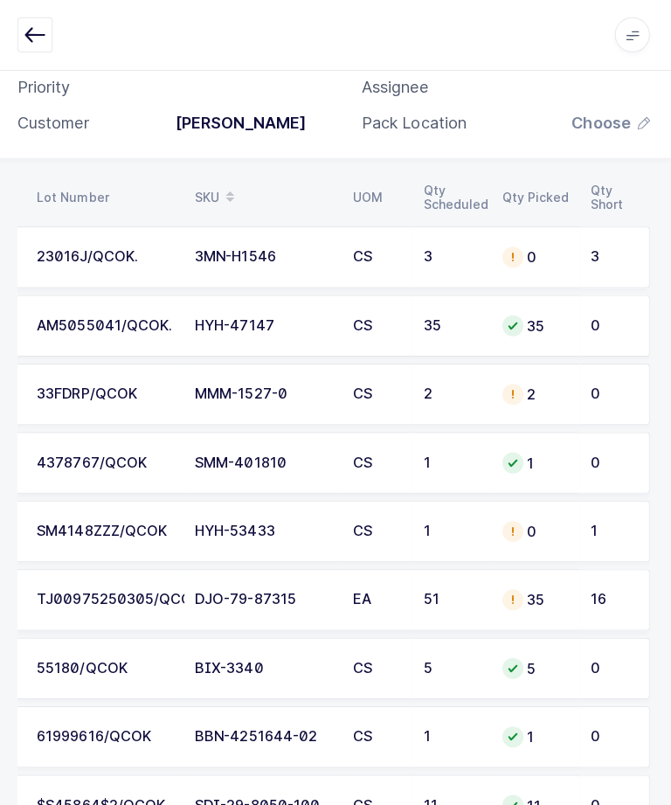
scroll to position [141, 0]
click at [371, 568] on td "EA" at bounding box center [379, 596] width 70 height 61
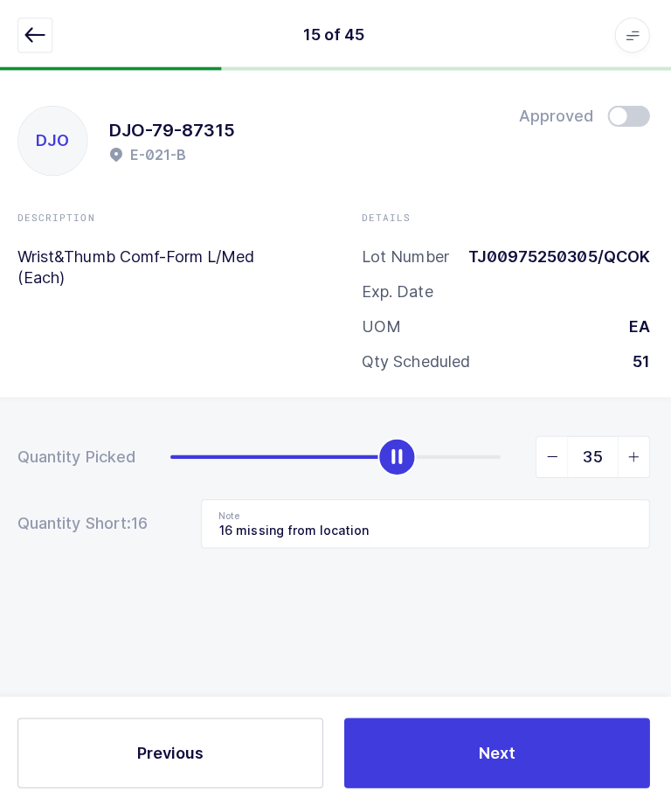
scroll to position [4, 0]
click at [250, 508] on input "16 missing from location" at bounding box center [427, 521] width 447 height 49
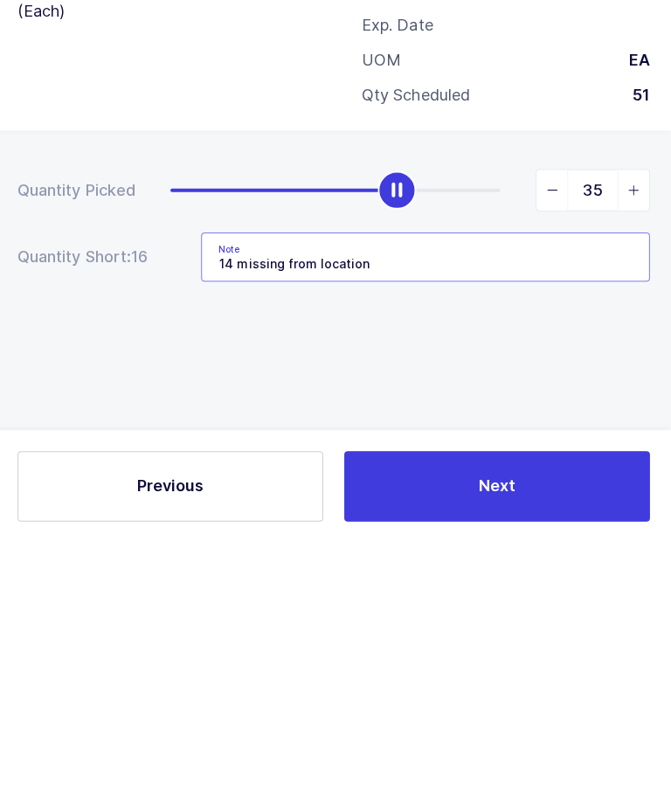
type input "14 missing from location"
click at [636, 434] on span "slider between 0 and 51" at bounding box center [633, 454] width 31 height 40
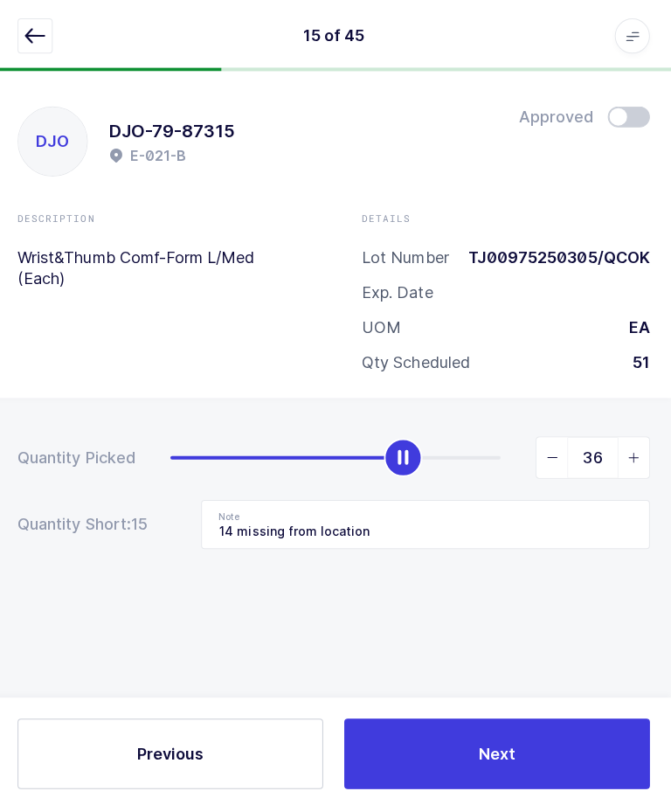
click at [630, 448] on icon "slider between 0 and 51" at bounding box center [635, 454] width 12 height 12
type input "37"
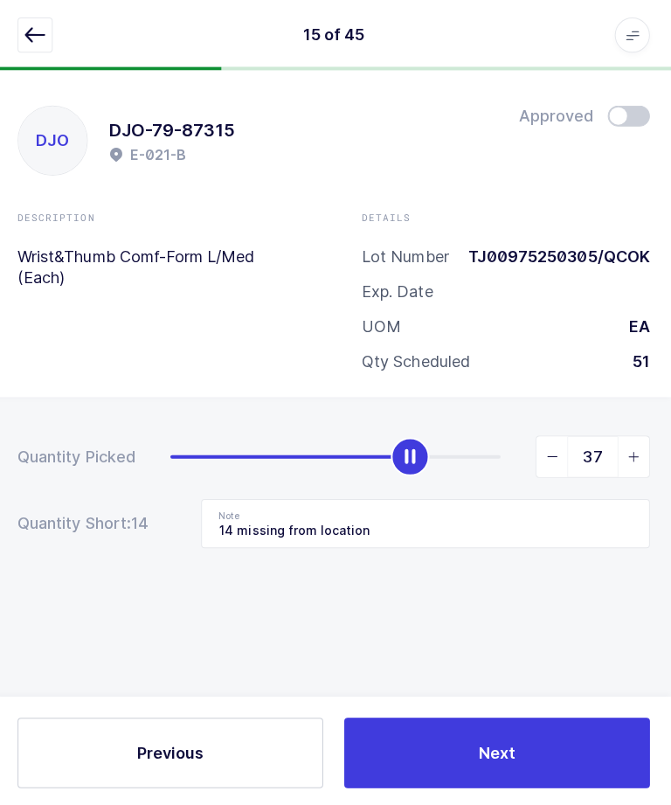
click at [538, 784] on button "Next" at bounding box center [498, 749] width 304 height 70
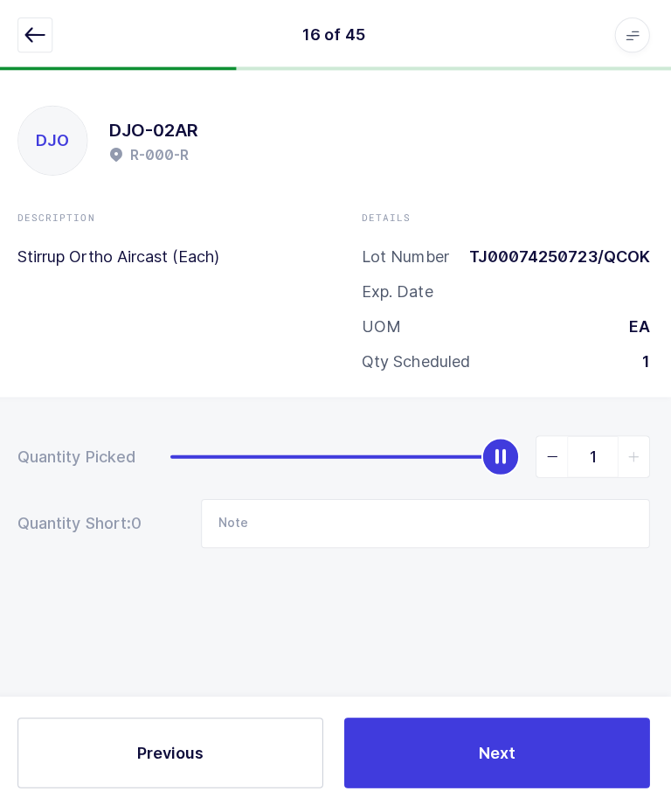
click at [42, 38] on icon "button" at bounding box center [38, 34] width 21 height 21
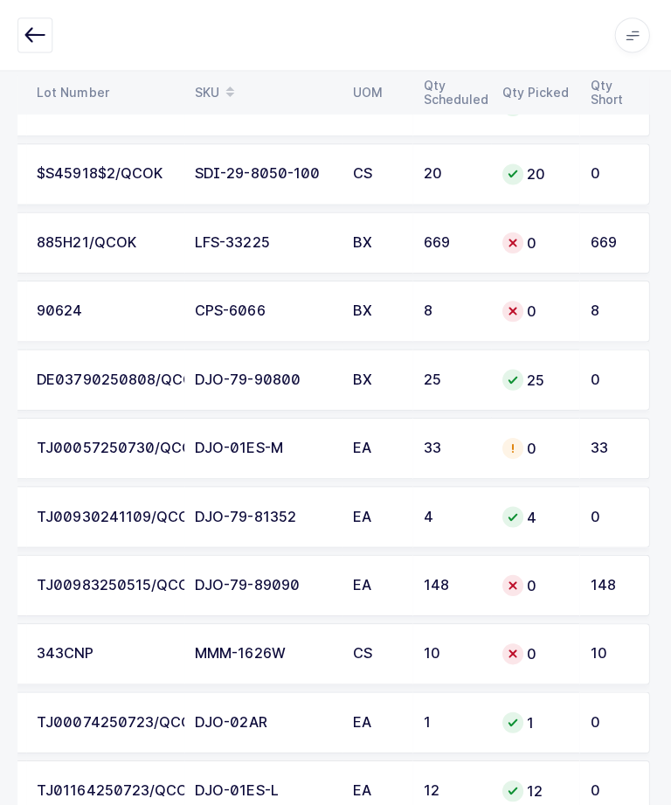
scroll to position [910, 0]
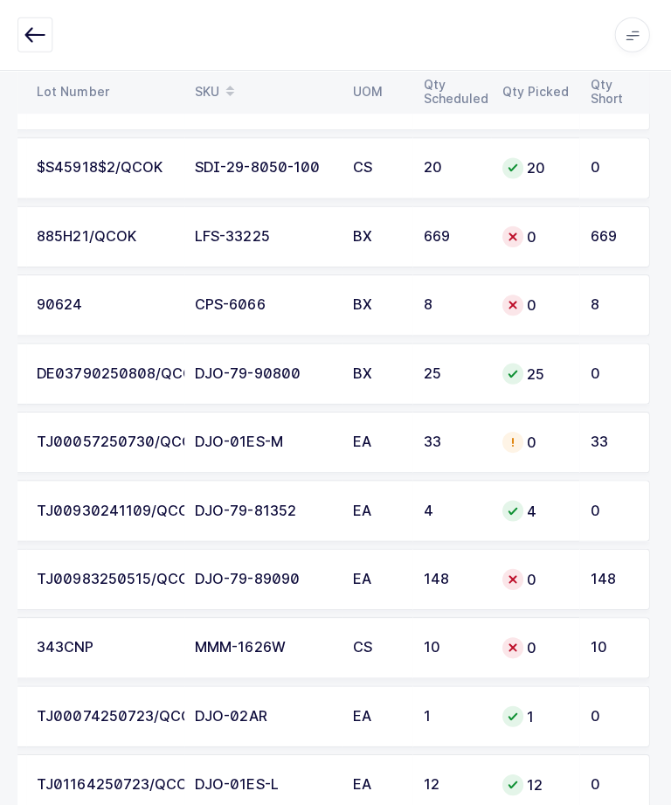
click at [469, 569] on div "148" at bounding box center [454, 577] width 58 height 16
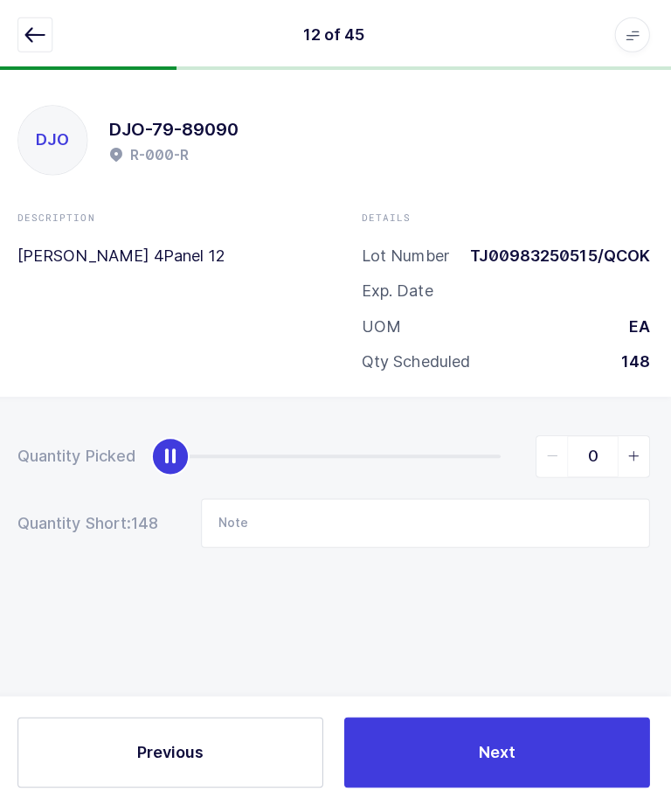
scroll to position [4, 0]
type input "148"
click at [549, 784] on button "Next" at bounding box center [498, 749] width 304 height 70
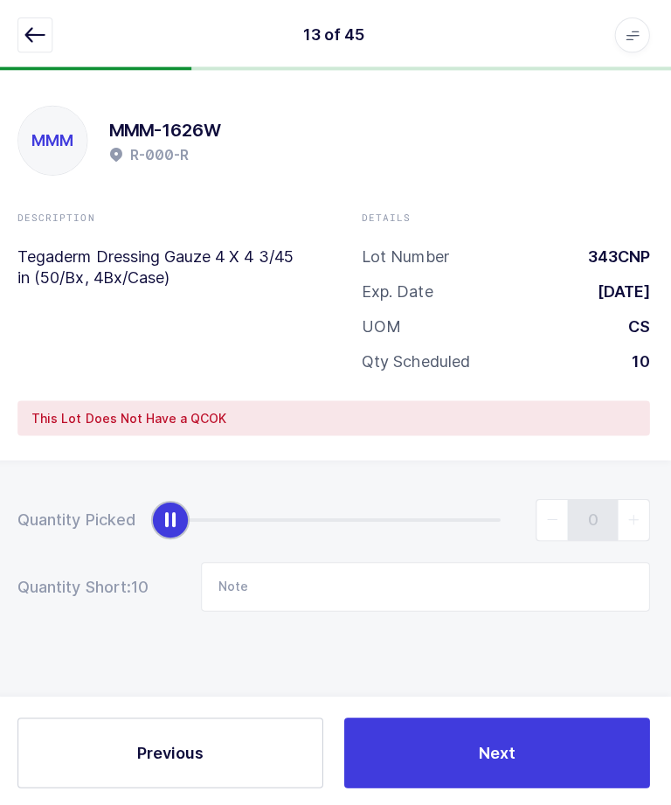
click at [33, 35] on icon "button" at bounding box center [38, 34] width 21 height 21
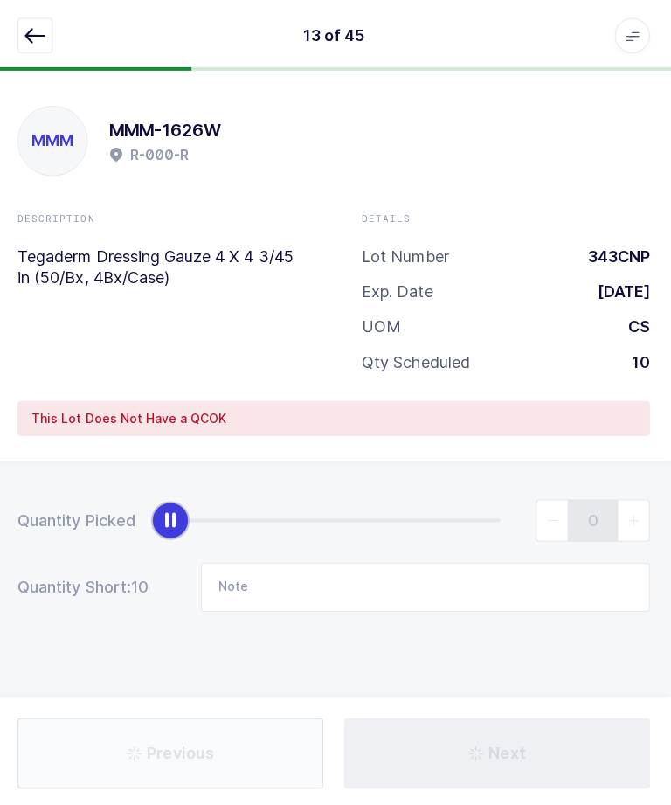
click at [37, 38] on icon "button" at bounding box center [38, 34] width 21 height 21
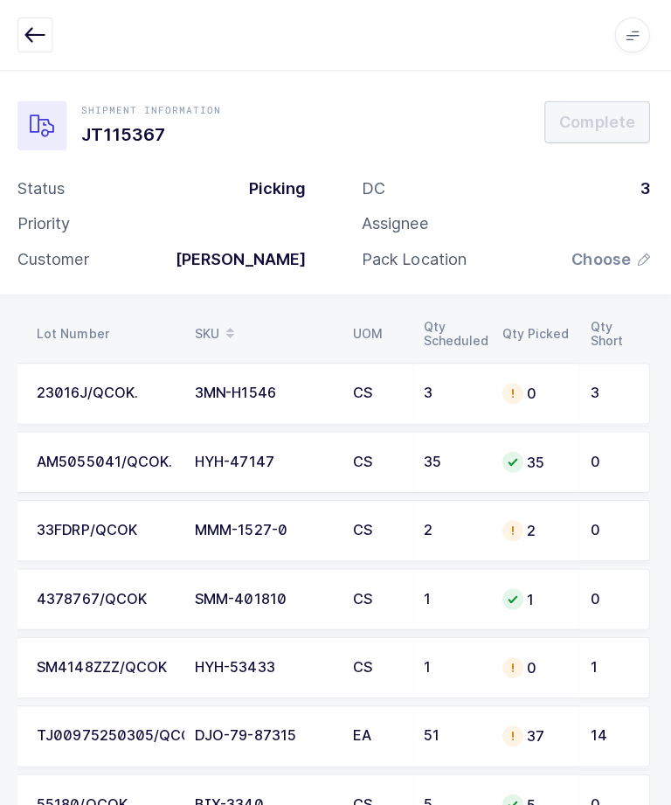
scroll to position [0, 236]
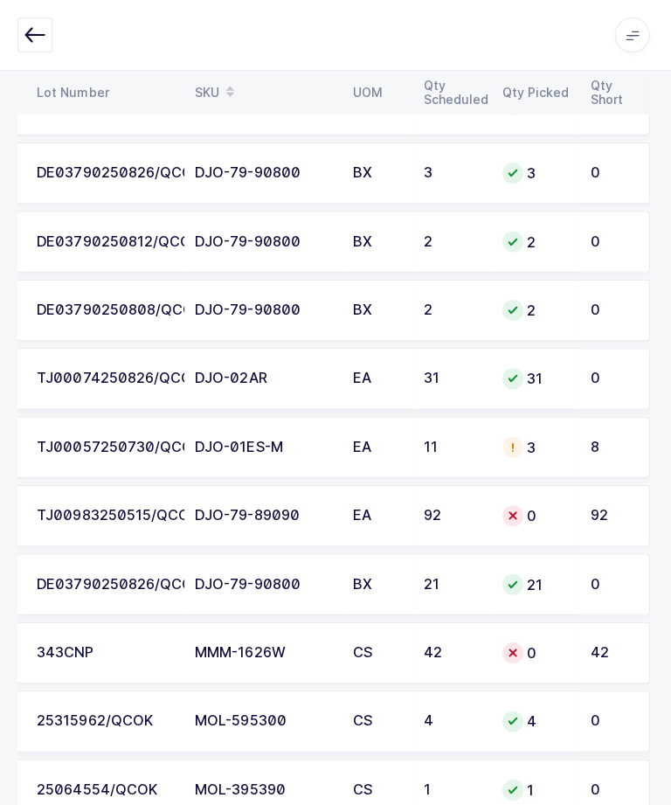
click at [555, 503] on div "0" at bounding box center [537, 513] width 66 height 21
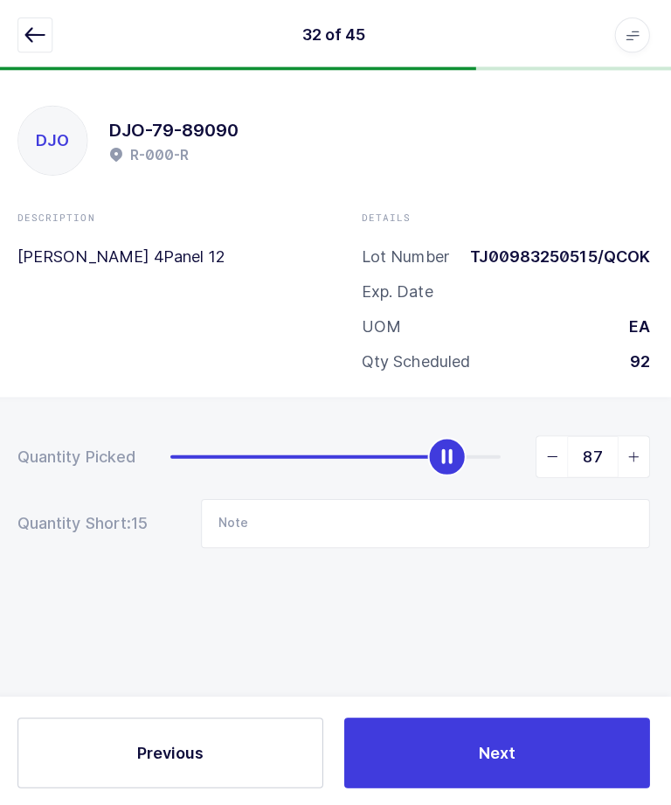
type input "92"
click at [520, 784] on button "Next" at bounding box center [498, 749] width 304 height 70
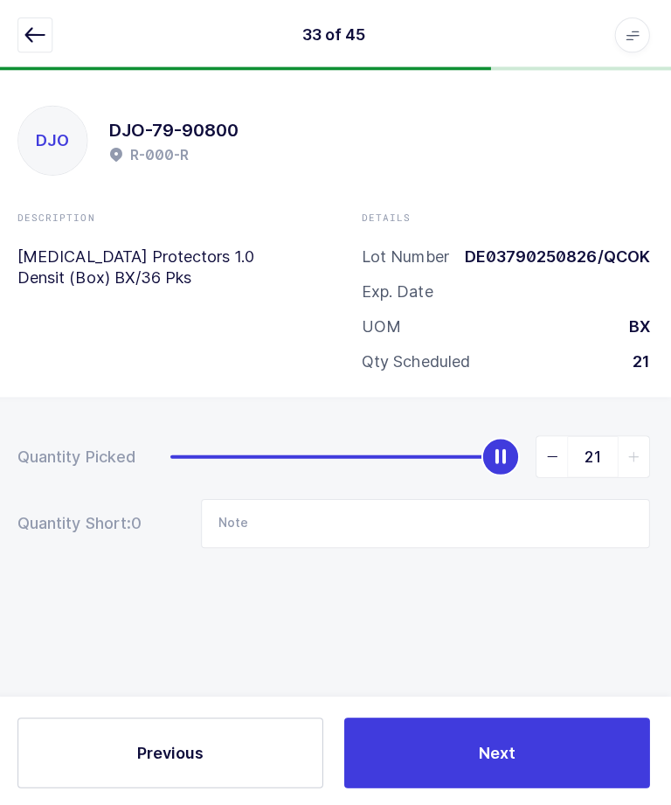
click at [22, 38] on button "button" at bounding box center [38, 34] width 35 height 35
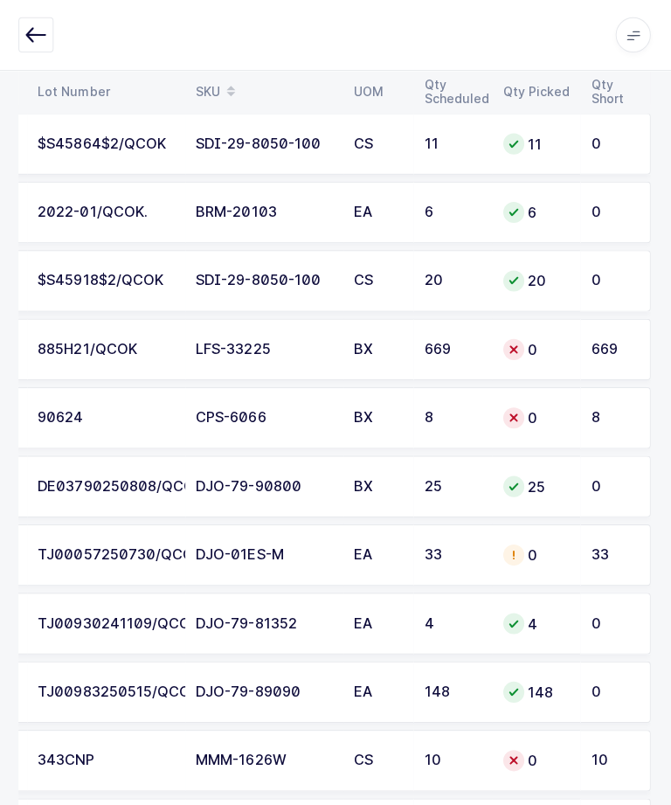
scroll to position [801, 0]
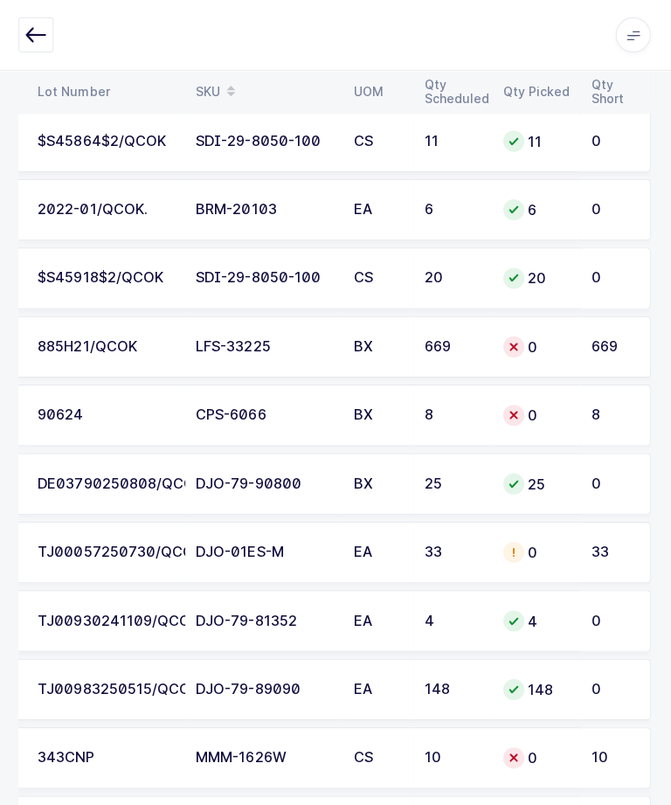
click at [132, 550] on div "TJ00057250730/QCOK" at bounding box center [108, 550] width 136 height 16
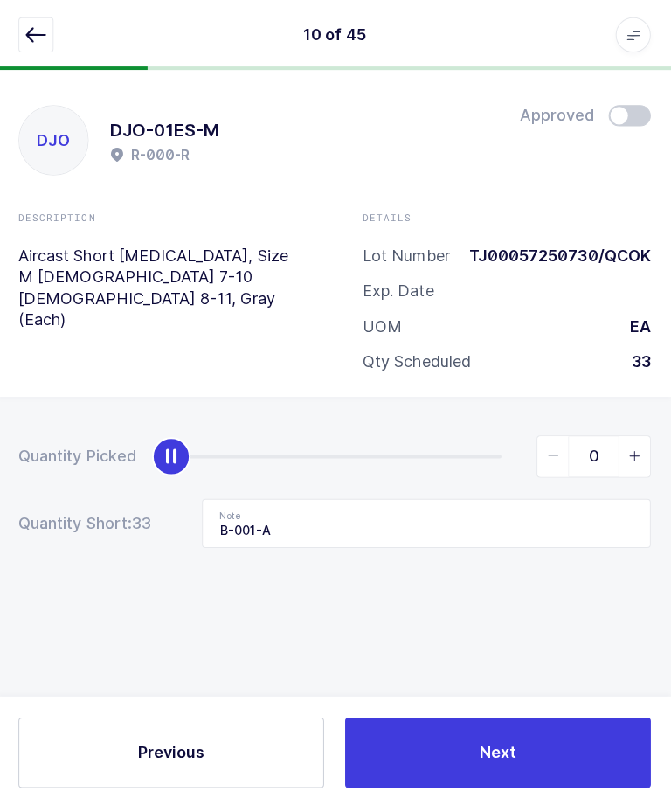
scroll to position [4, 0]
type input "33"
click at [0, 212] on div "Description Aircast Short [MEDICAL_DATA], Size M [DEMOGRAPHIC_DATA] 7-10 [DEMOG…" at bounding box center [164, 269] width 343 height 119
click at [462, 784] on button "Next" at bounding box center [498, 749] width 304 height 70
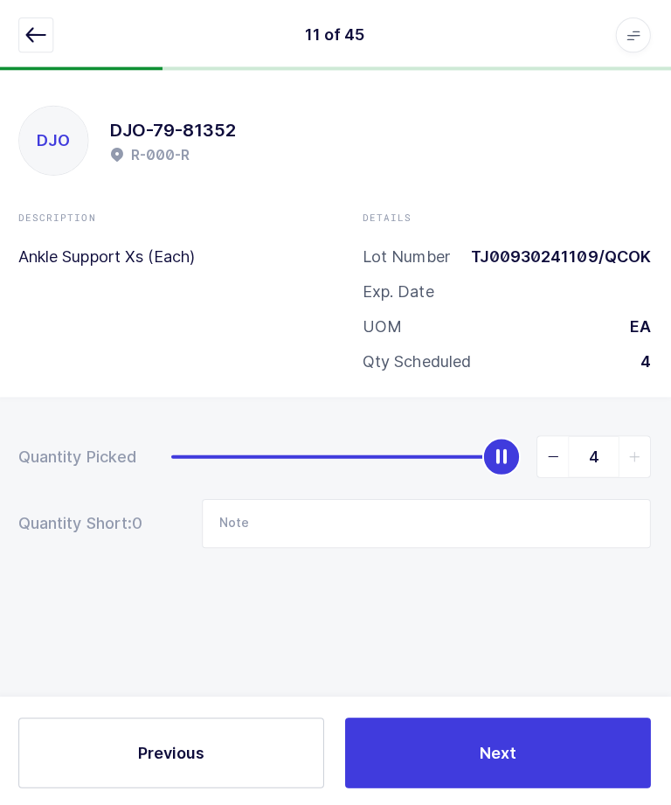
click at [40, 40] on icon "button" at bounding box center [38, 34] width 21 height 21
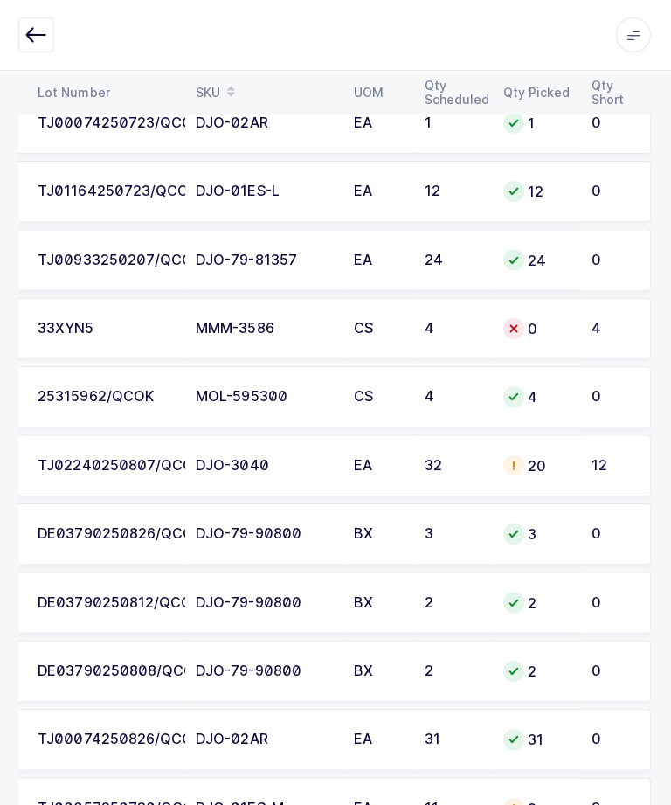
scroll to position [1506, 0]
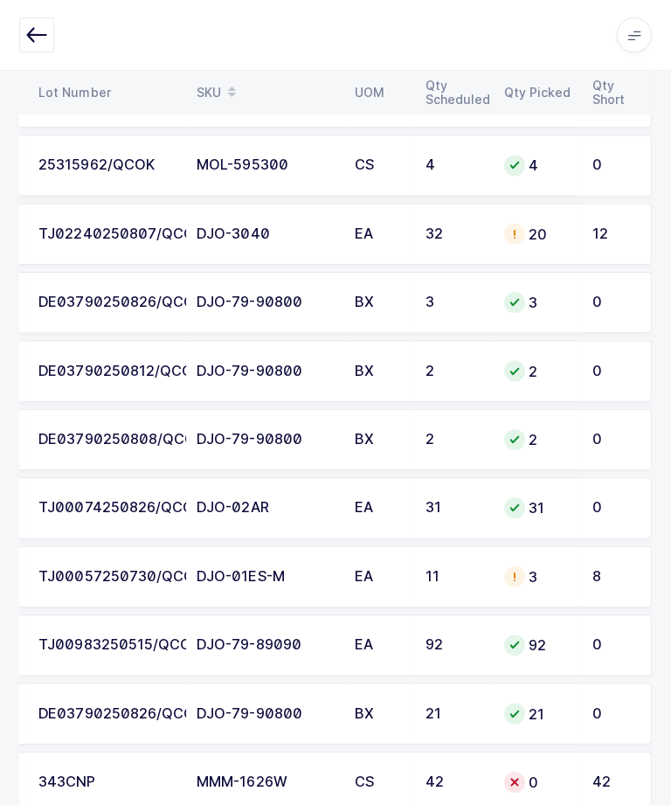
click at [614, 572] on div "8" at bounding box center [611, 574] width 41 height 16
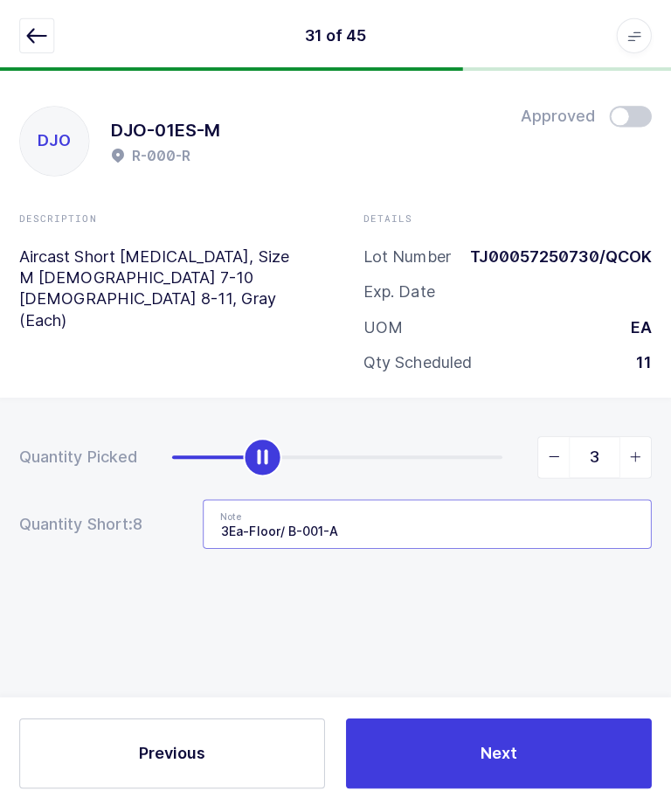
click at [295, 514] on input "3Ea-Floor/ B-001-A" at bounding box center [427, 521] width 447 height 49
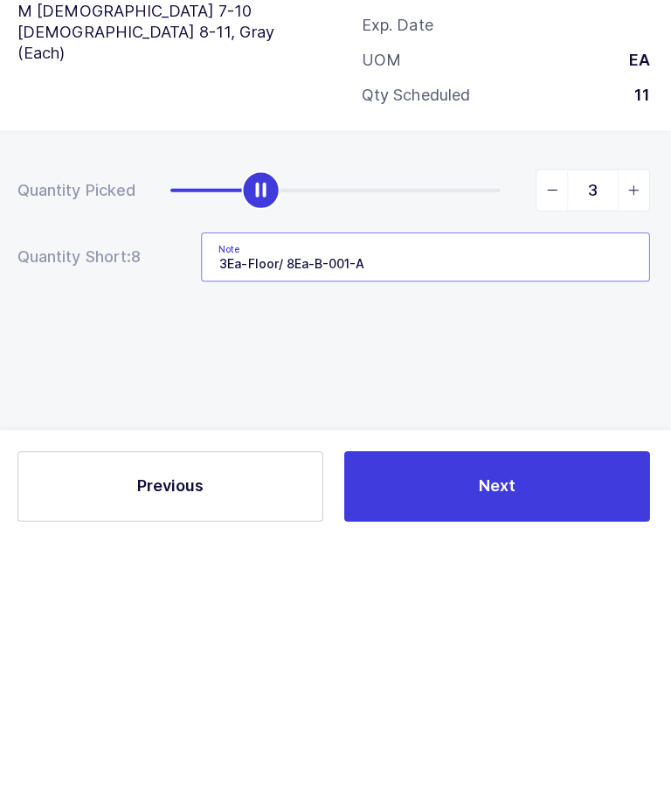
type input "3Ea-Floor/ 8Ea-B-001-A"
click at [511, 395] on div "Quantity Picked 3 Quantity Short: 8 Note 3Ea-Floor/ 8Ea-B-001-A" at bounding box center [335, 550] width 671 height 311
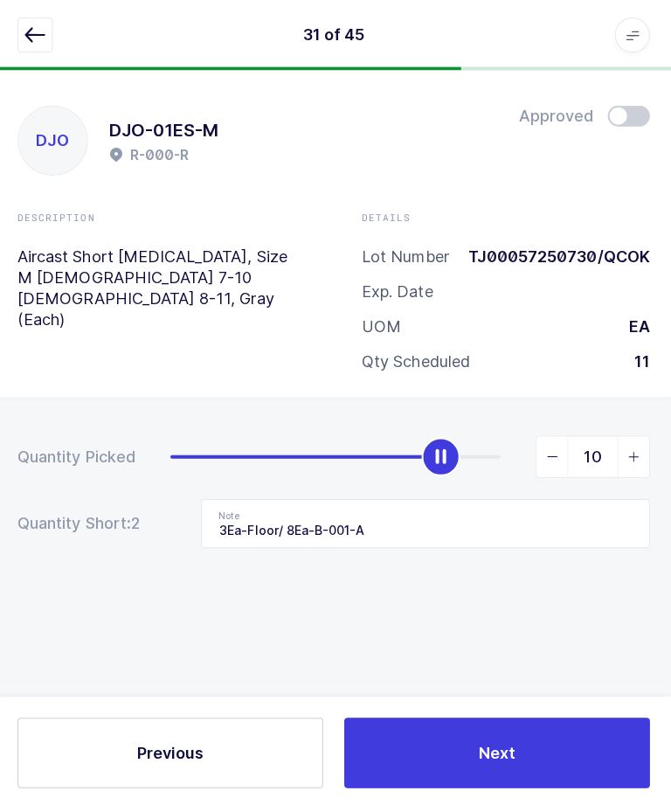
type input "11"
click at [553, 784] on button "Next" at bounding box center [498, 749] width 304 height 70
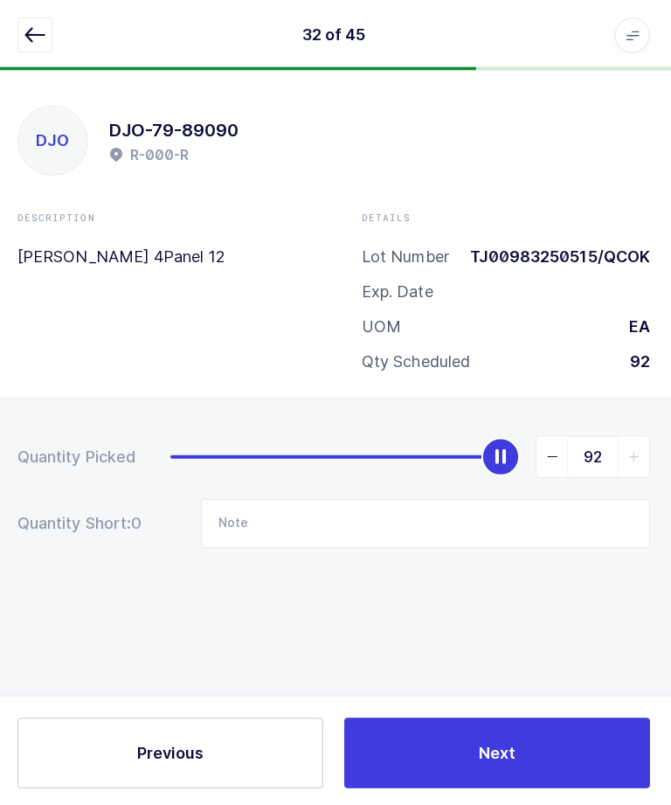
click at [32, 43] on icon "button" at bounding box center [38, 34] width 21 height 21
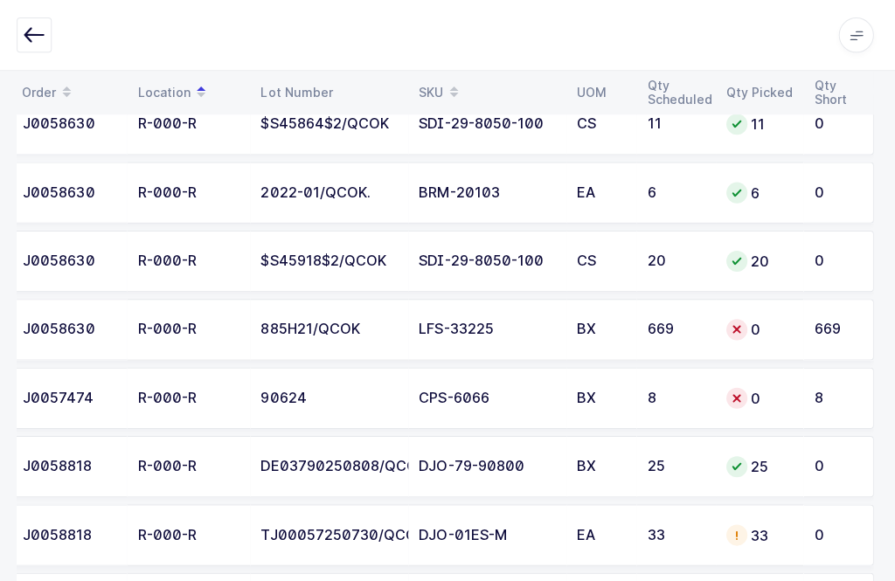
scroll to position [0, 12]
